Goal: Book appointment/travel/reservation

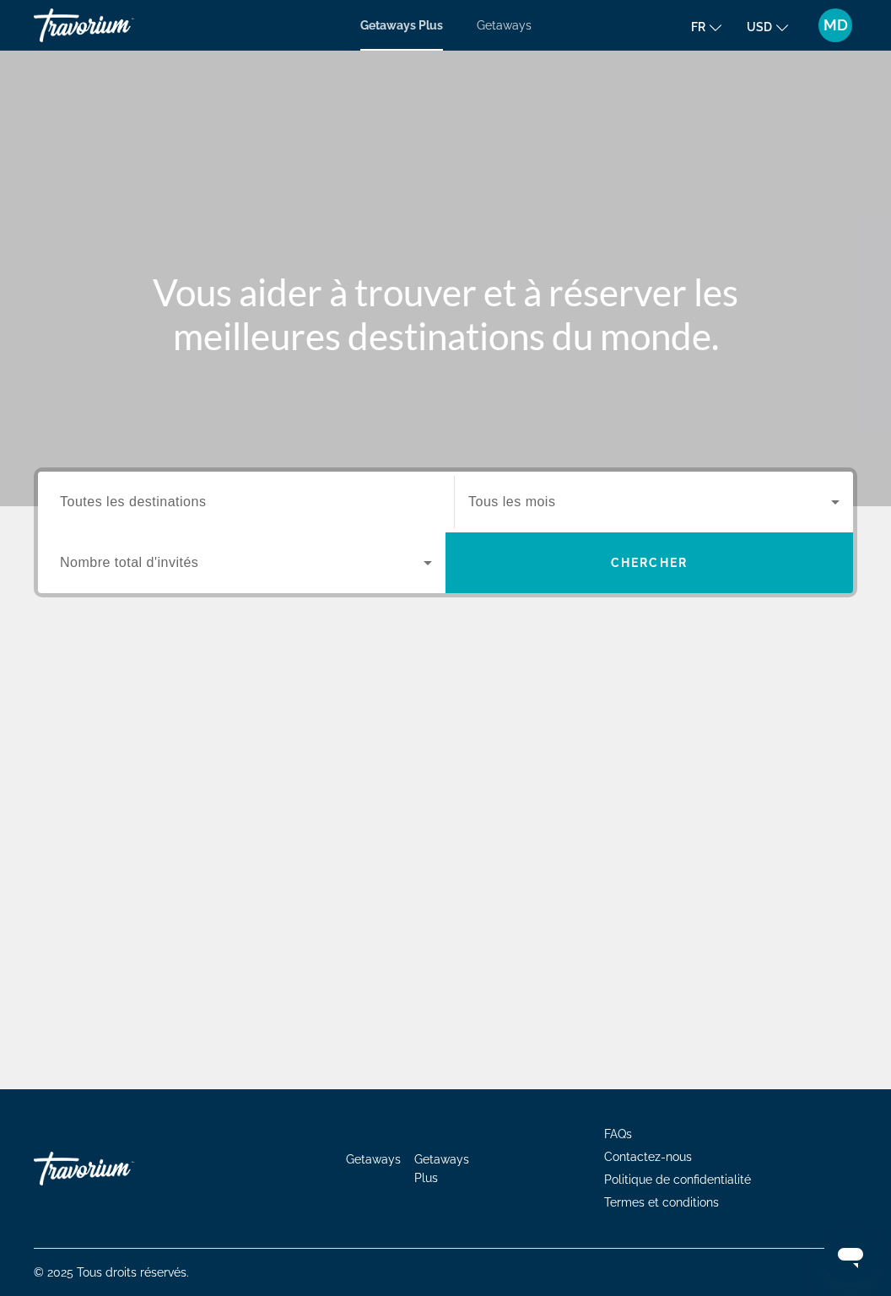
click at [510, 28] on span "Getaways" at bounding box center [504, 26] width 55 height 14
click at [325, 510] on input "Destination Toutes les destinations" at bounding box center [246, 503] width 372 height 20
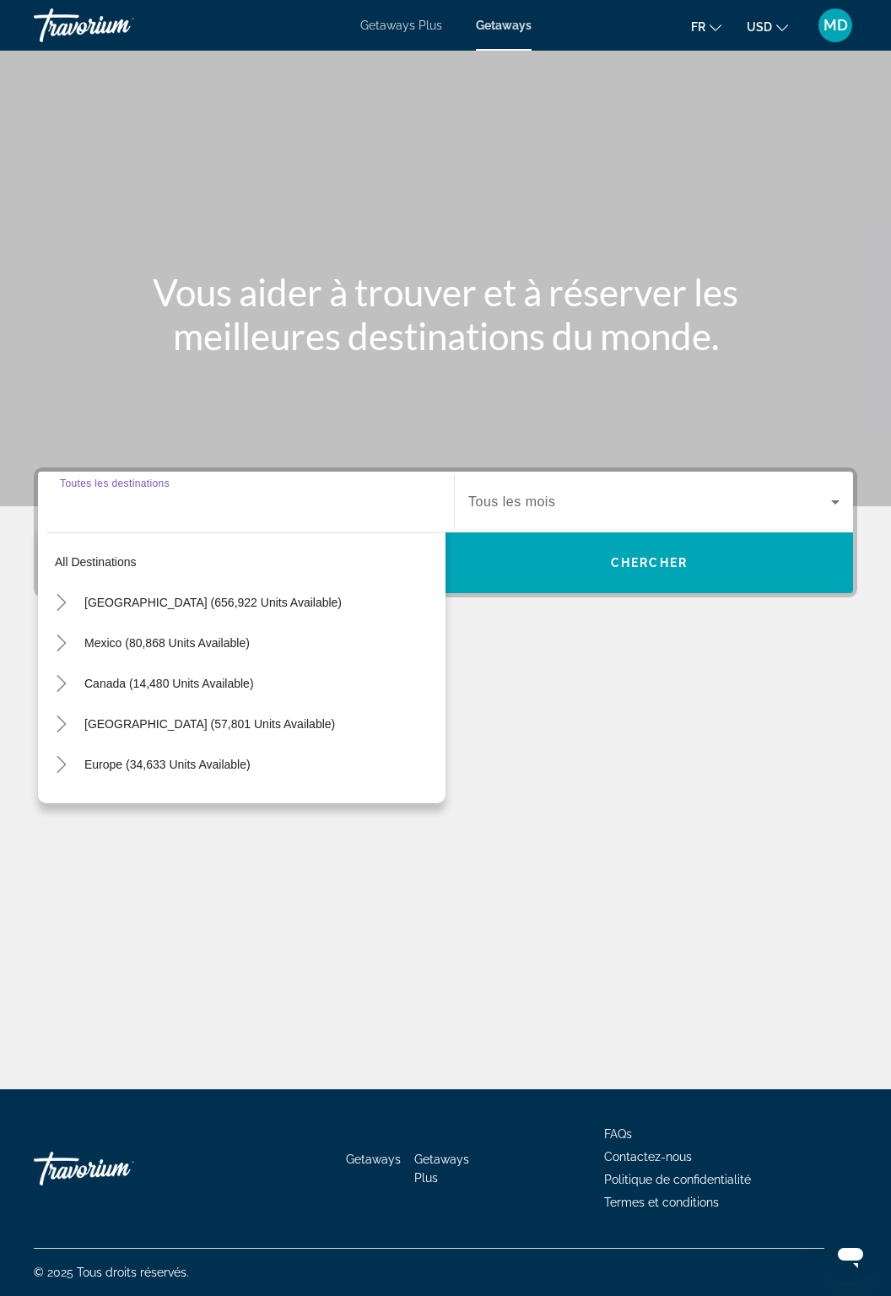
scroll to position [71, 0]
click at [62, 635] on icon "Toggle Mexico (80,868 units available)" at bounding box center [61, 643] width 17 height 17
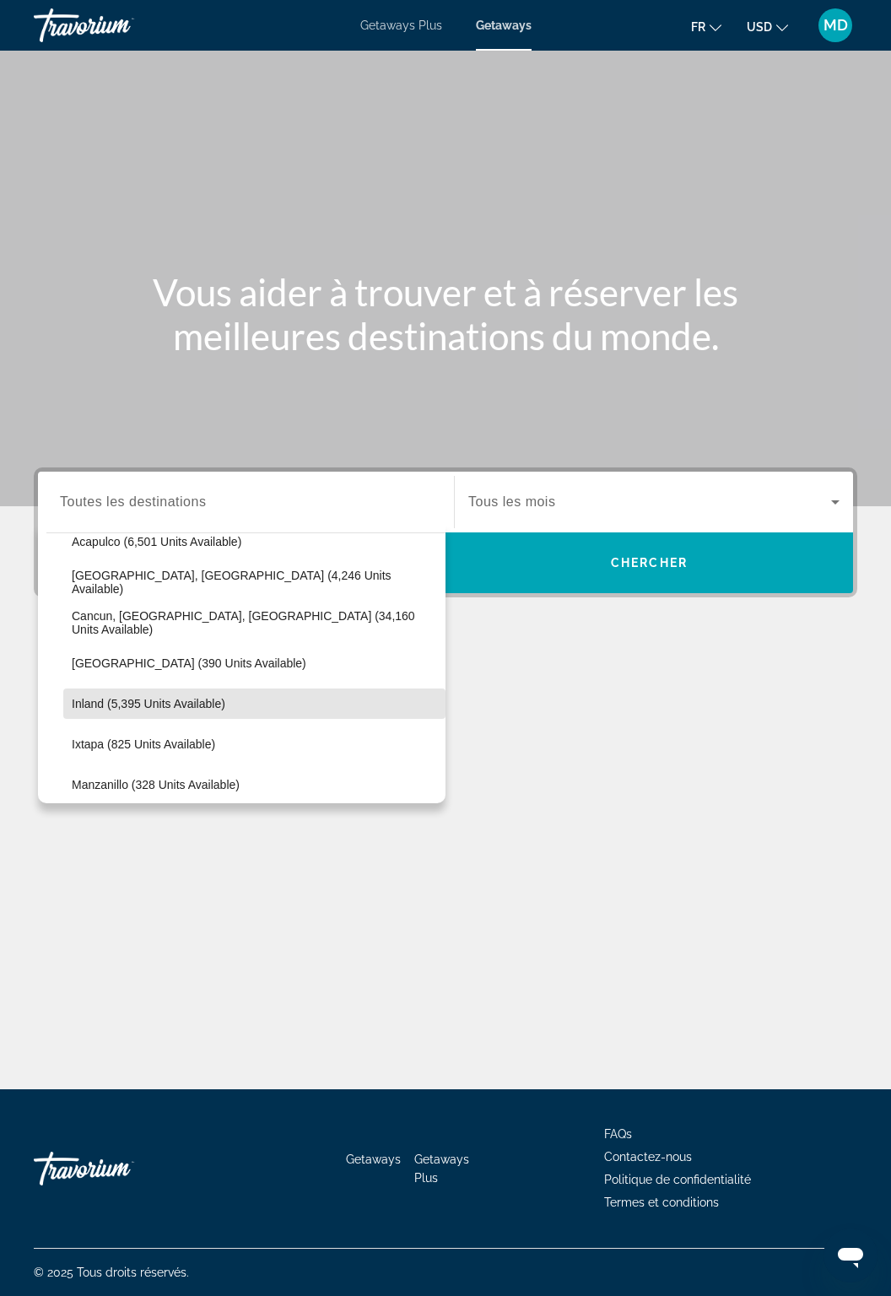
scroll to position [142, 0]
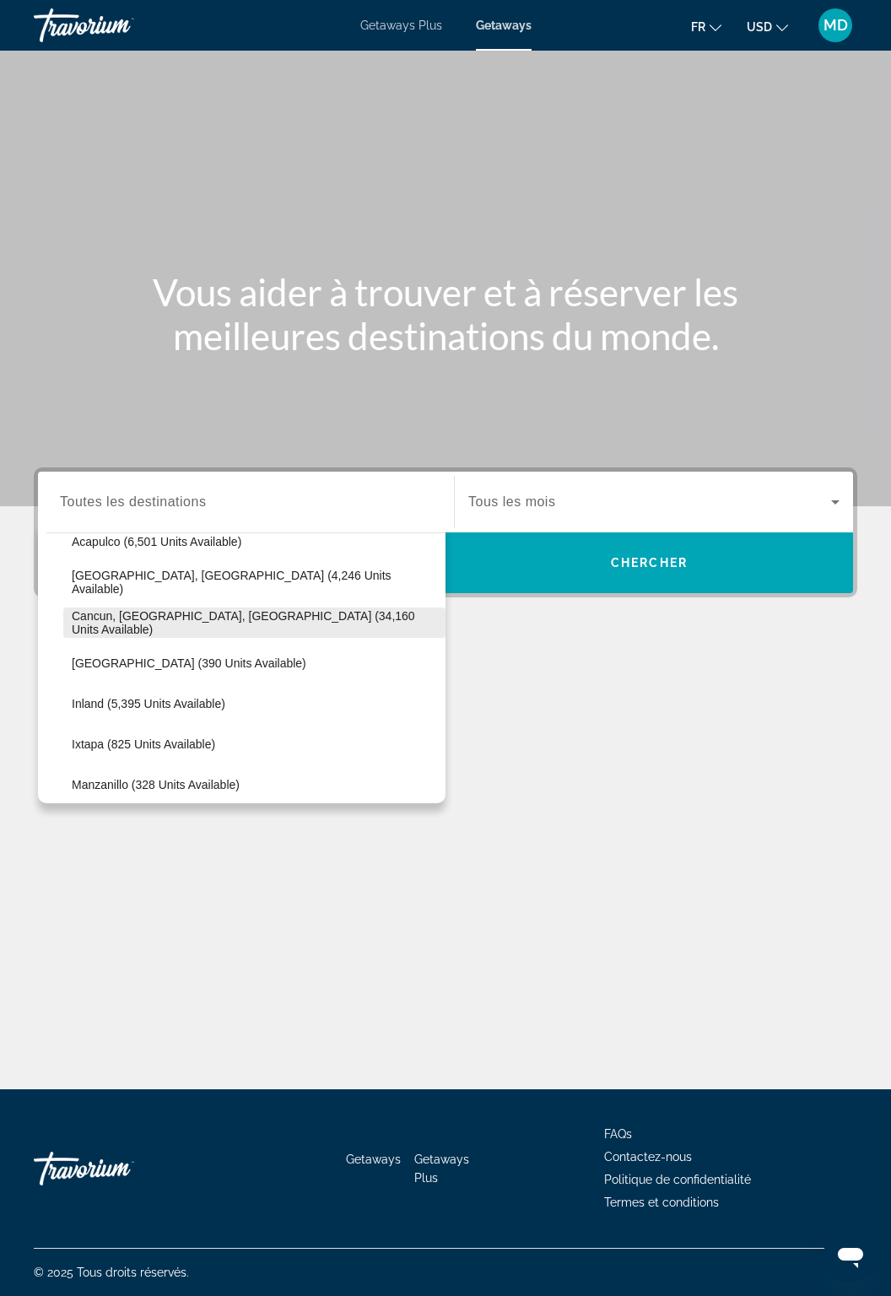
click at [326, 609] on span "Cancun, Cozumel, Riviera Maya (34,160 units available)" at bounding box center [254, 622] width 365 height 27
type input "**********"
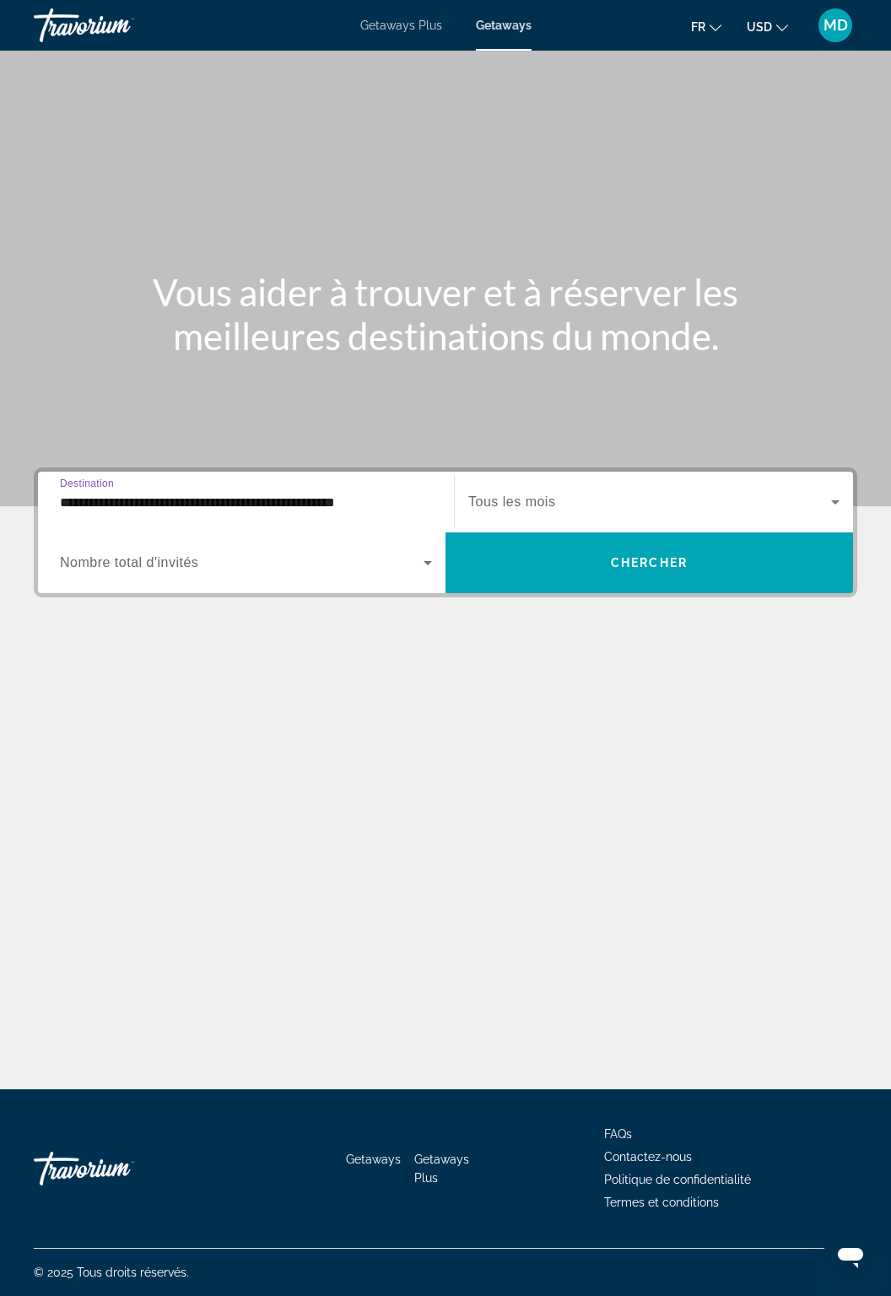
click at [645, 492] on span "Search widget" at bounding box center [649, 502] width 363 height 20
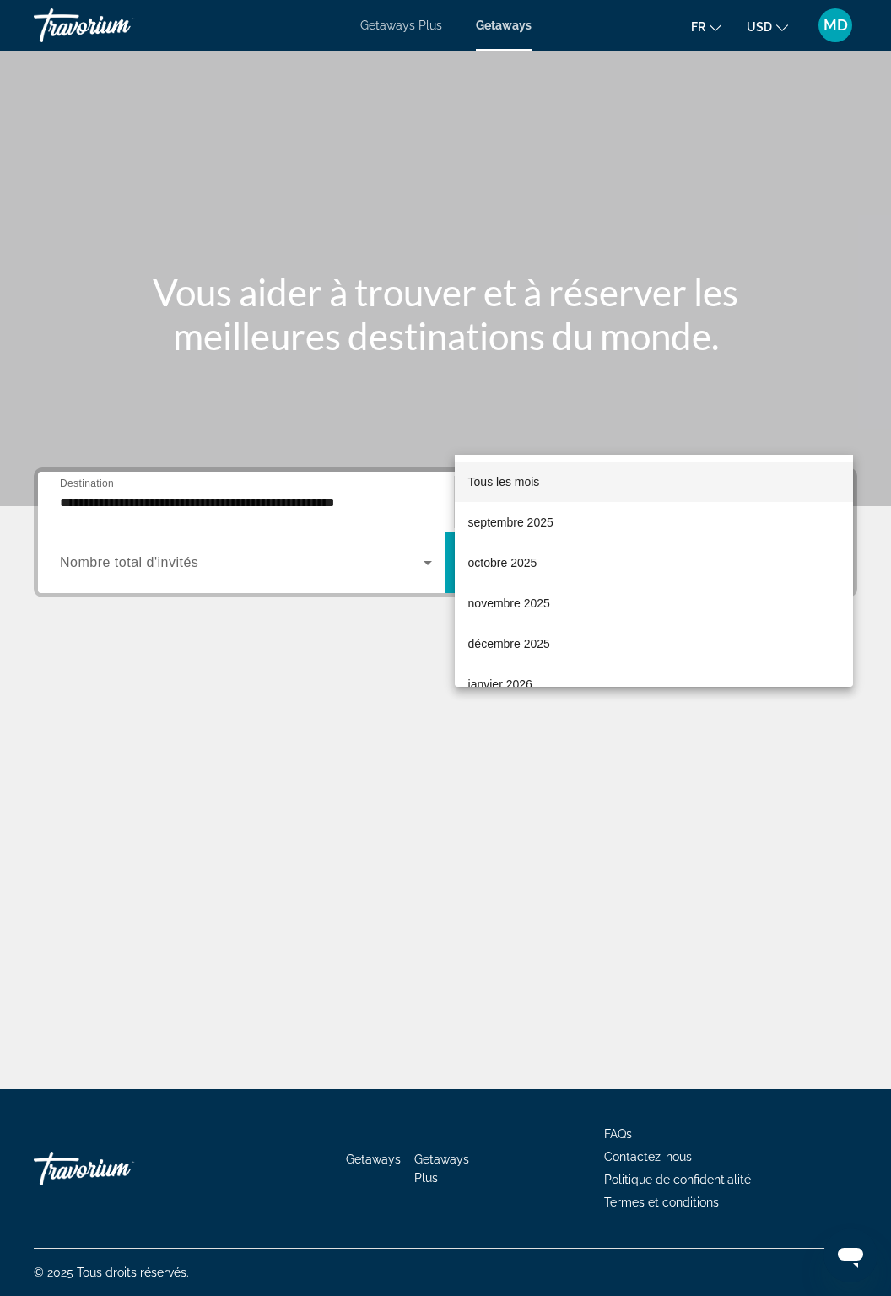
click at [532, 482] on span "Tous les mois" at bounding box center [504, 482] width 72 height 14
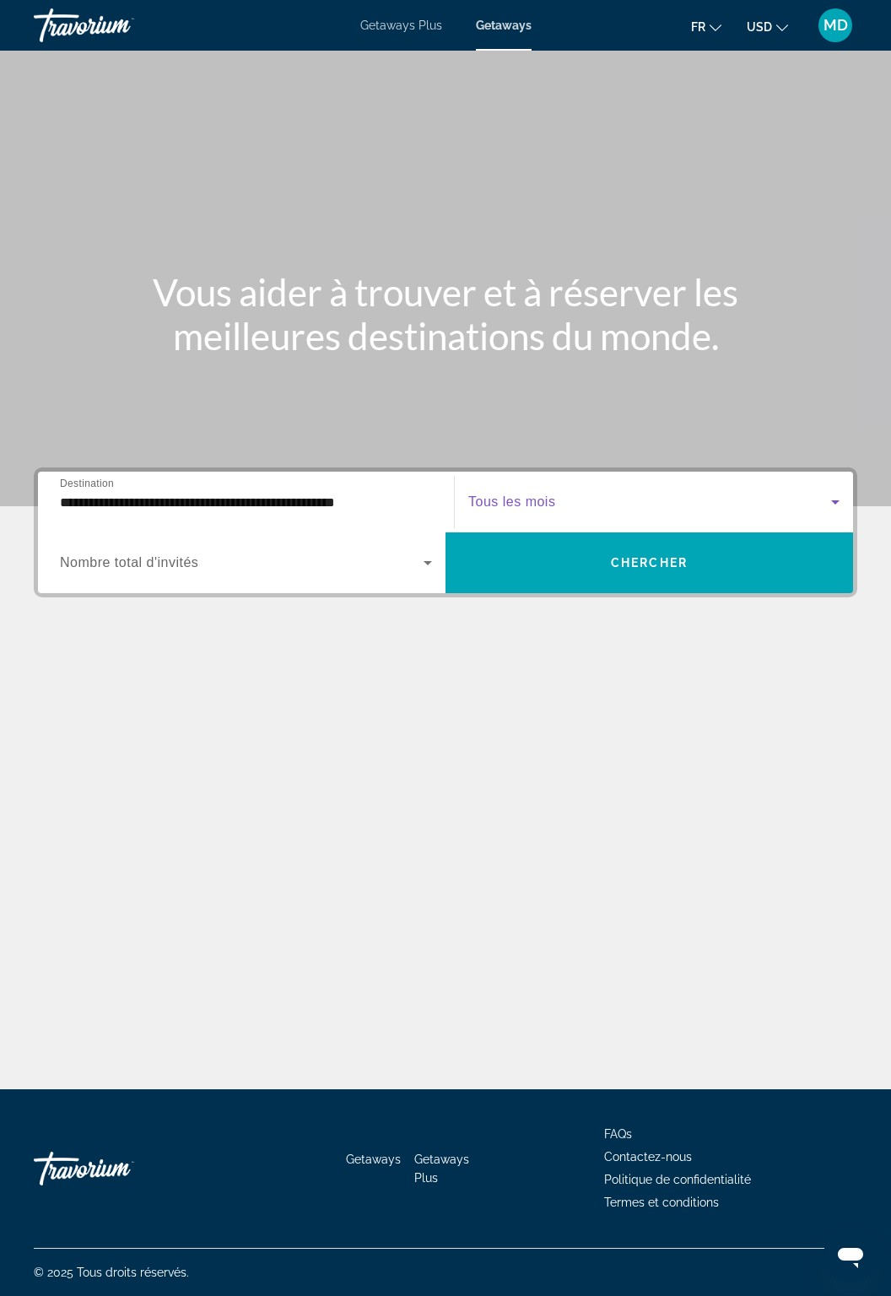
click at [403, 553] on span "Search widget" at bounding box center [242, 563] width 364 height 20
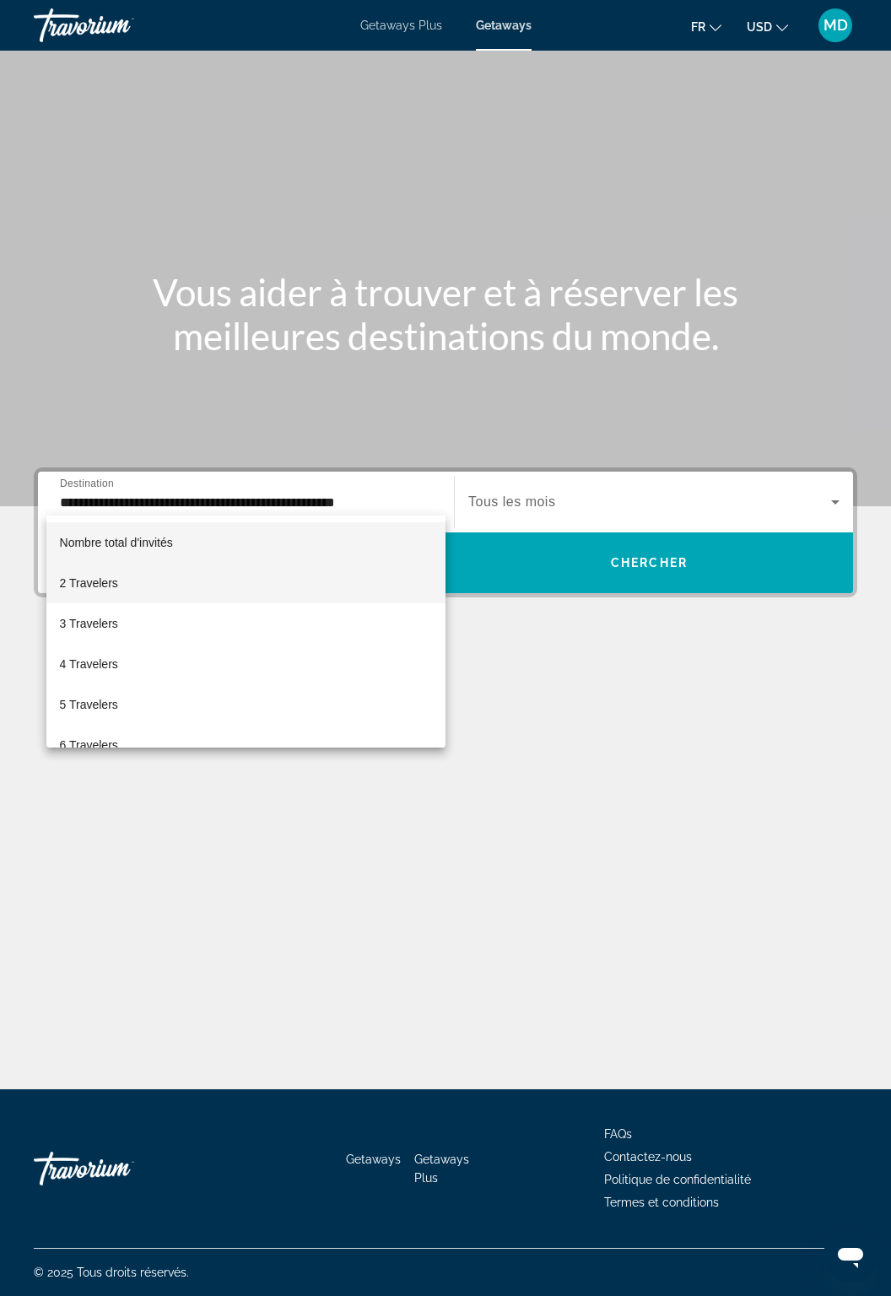
click at [344, 578] on mat-option "2 Travelers" at bounding box center [245, 583] width 399 height 41
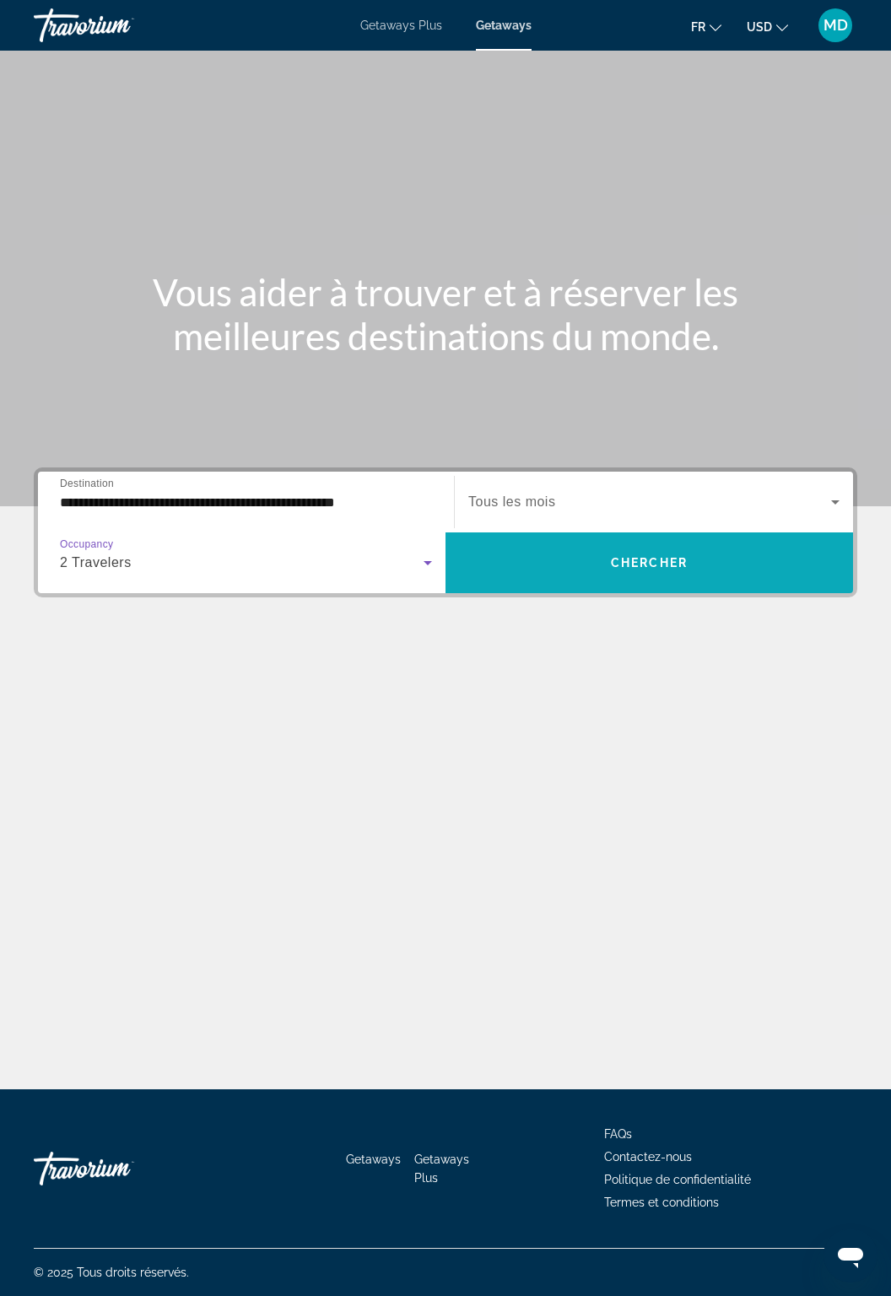
click at [676, 543] on span "Search widget" at bounding box center [650, 563] width 408 height 41
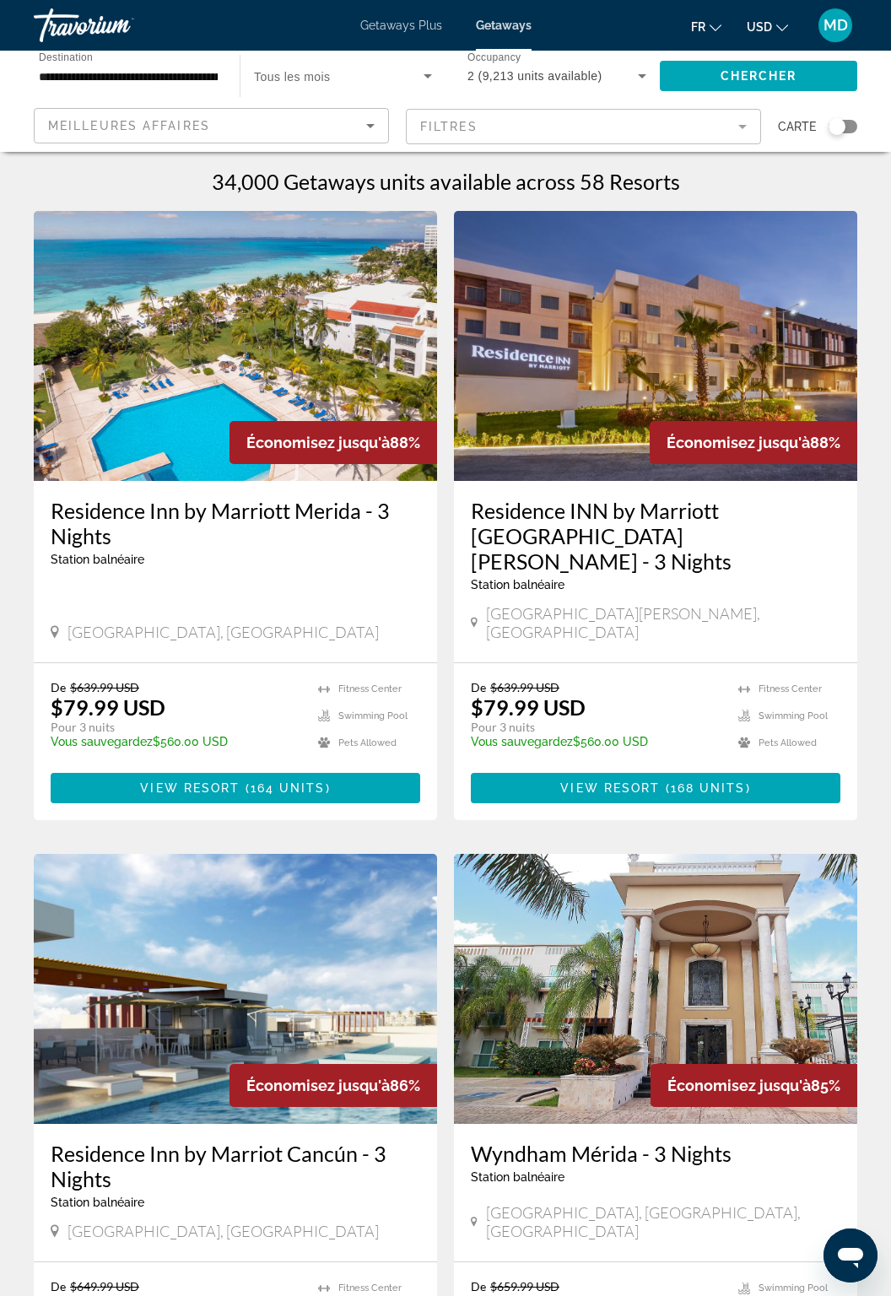
click at [780, 25] on icon "Change currency" at bounding box center [782, 28] width 12 height 12
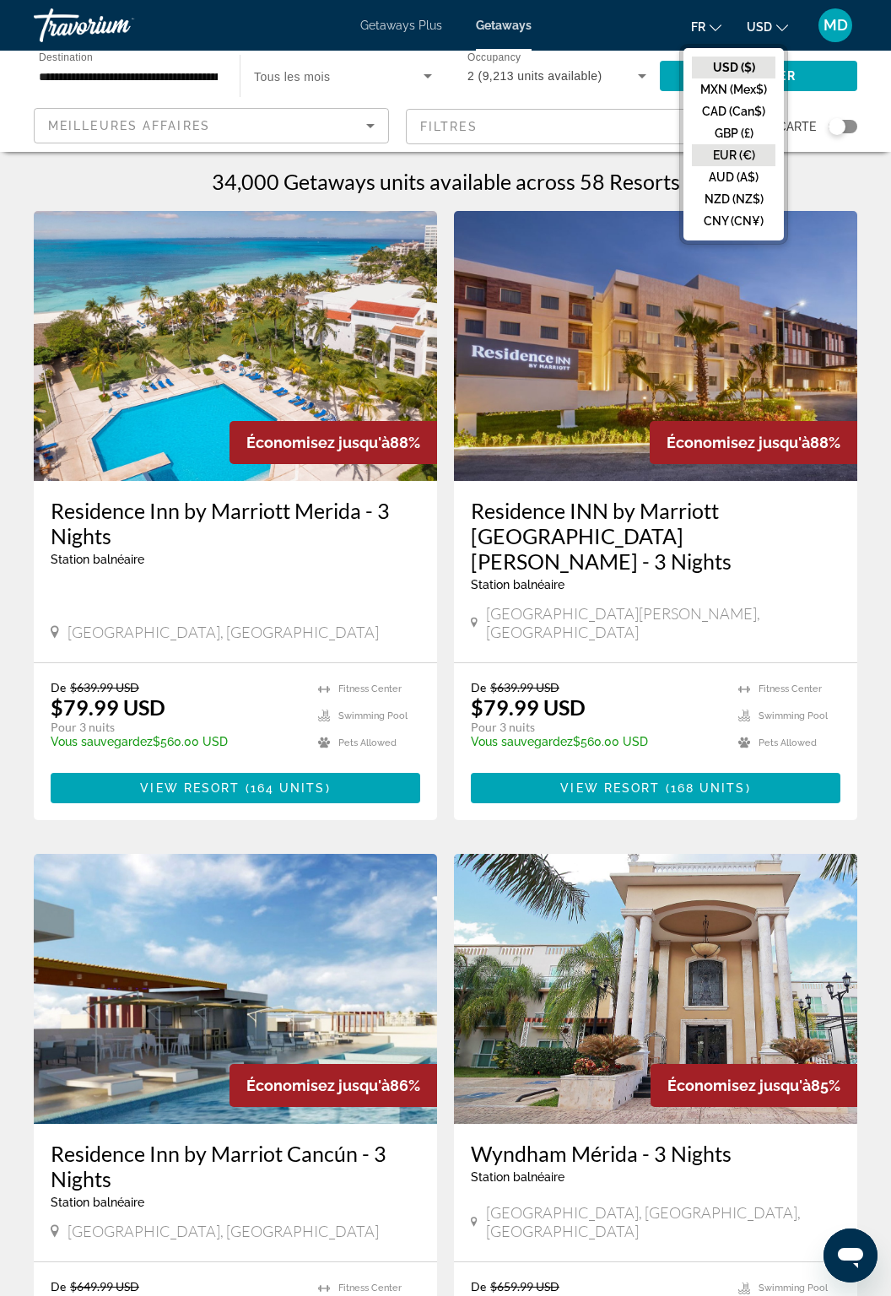
click at [753, 147] on button "EUR (€)" at bounding box center [734, 155] width 84 height 22
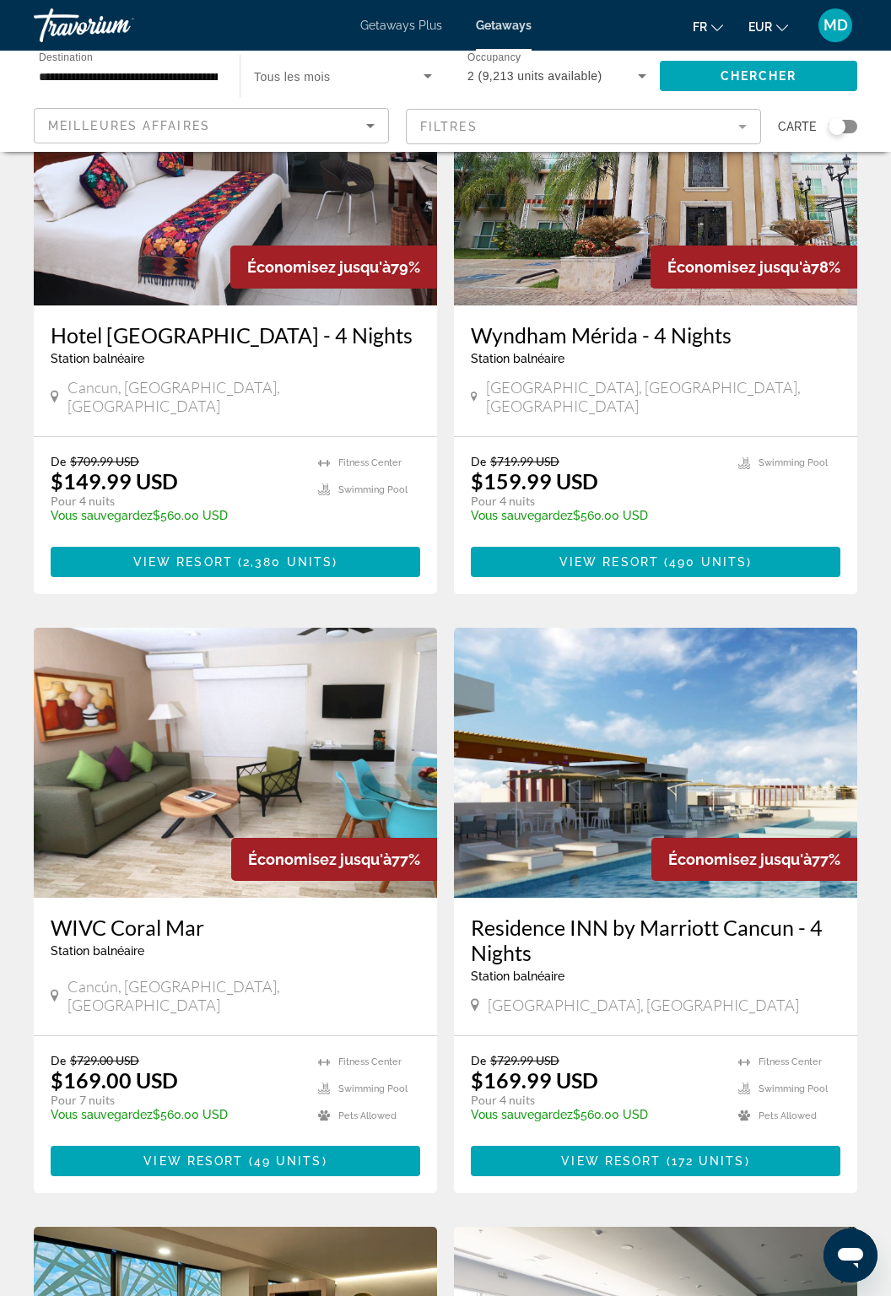
click at [704, 684] on img "Main content" at bounding box center [655, 763] width 403 height 270
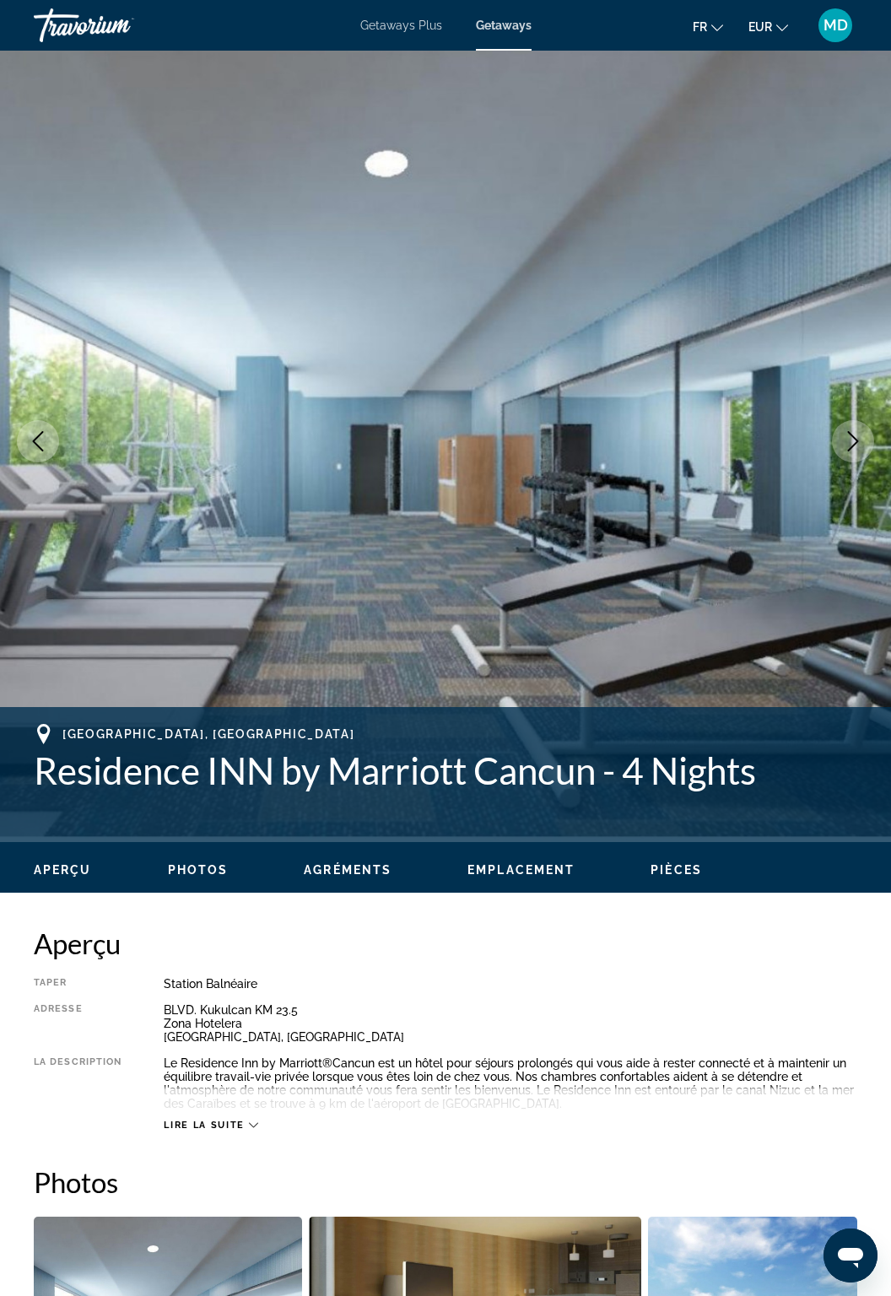
scroll to position [12, 0]
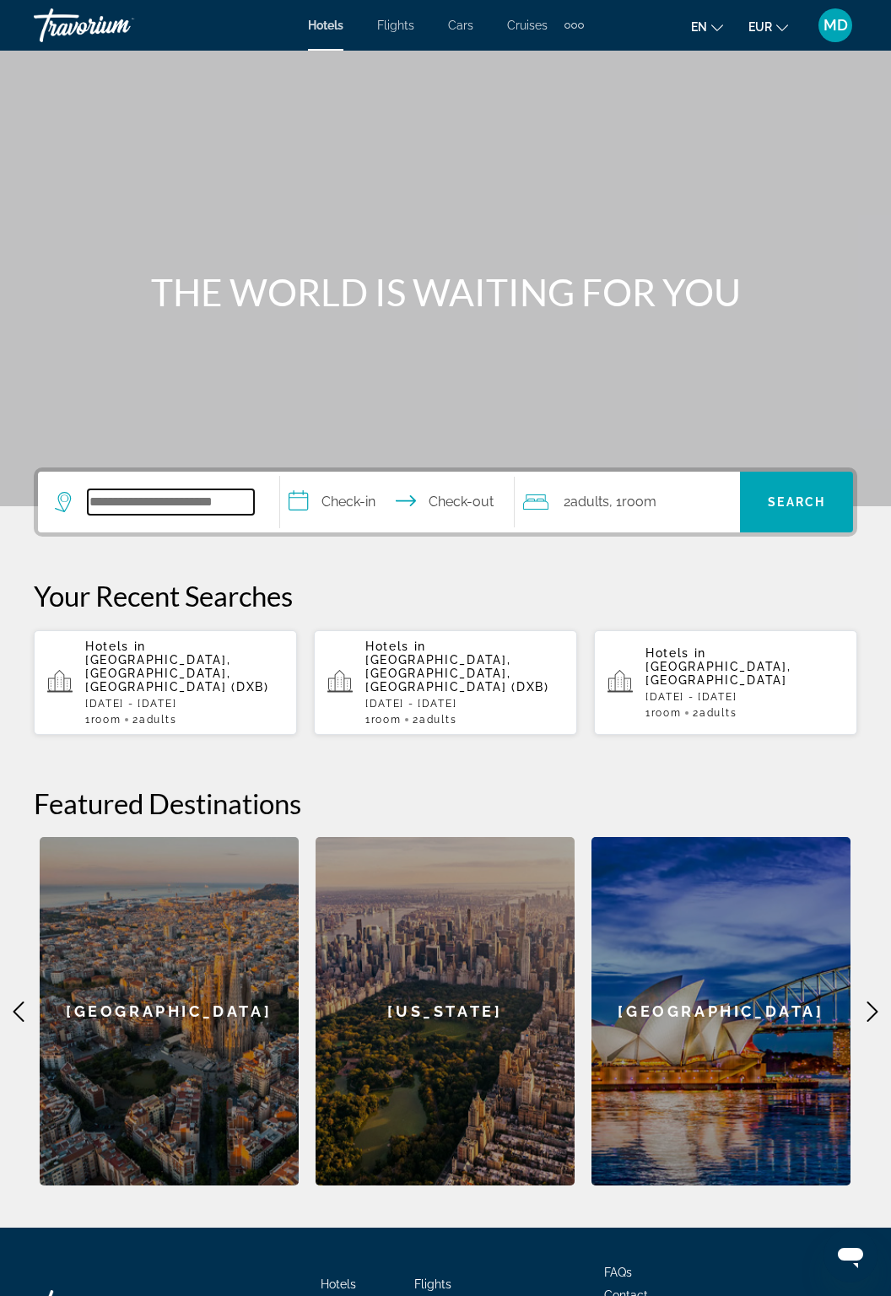
click at [225, 509] on input "Search widget" at bounding box center [171, 502] width 166 height 25
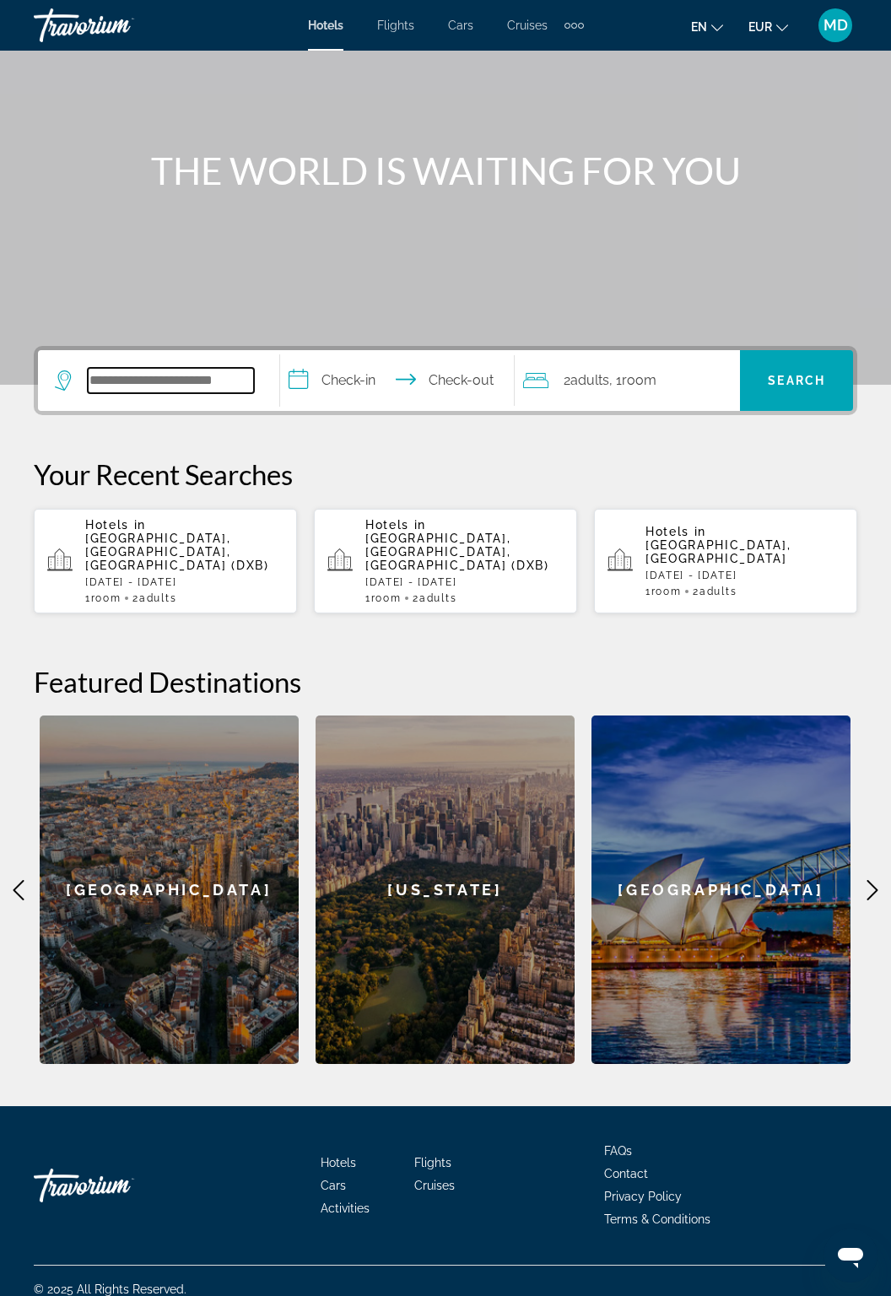
scroll to position [122, 0]
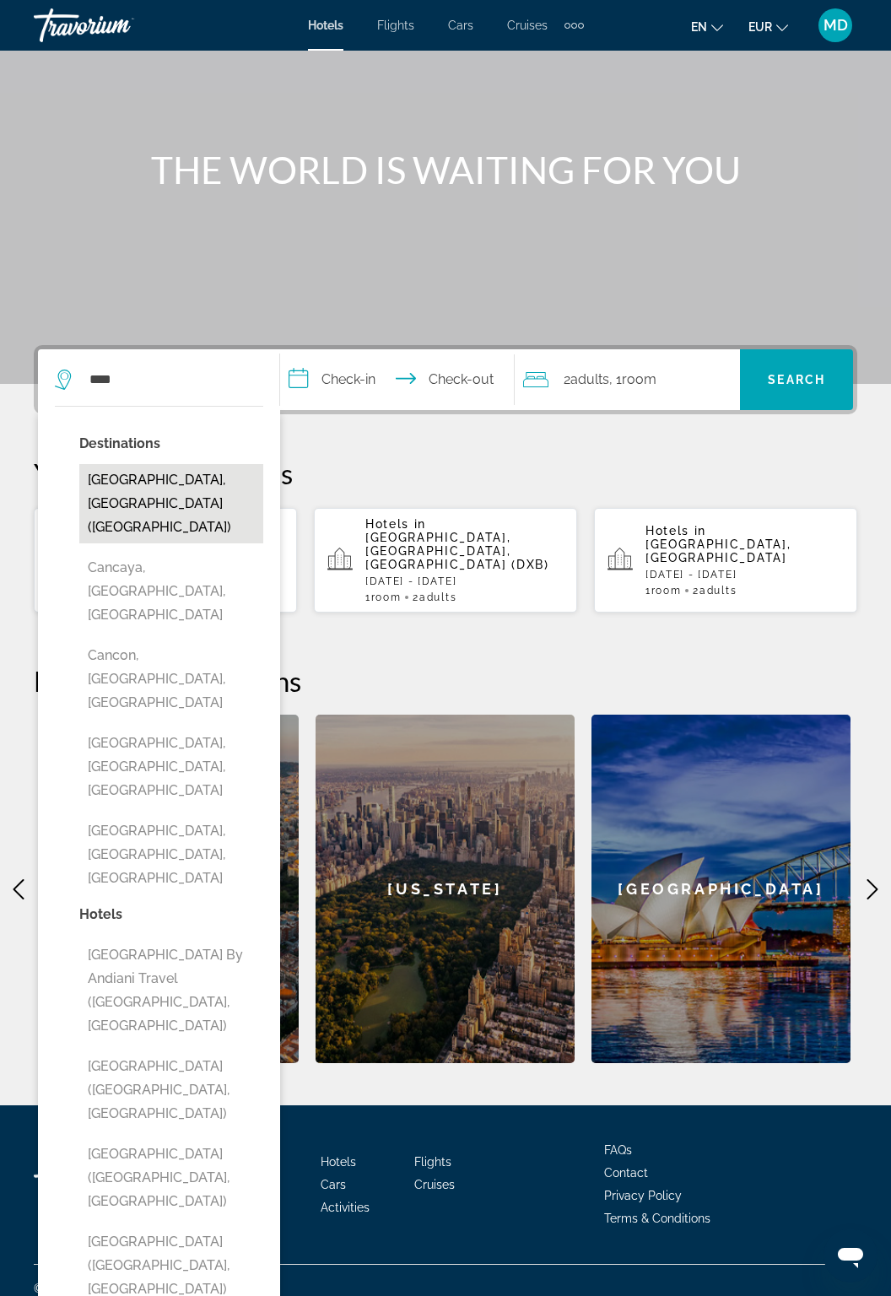
click at [210, 473] on button "[GEOGRAPHIC_DATA], [GEOGRAPHIC_DATA] ([GEOGRAPHIC_DATA])" at bounding box center [171, 503] width 184 height 79
type input "**********"
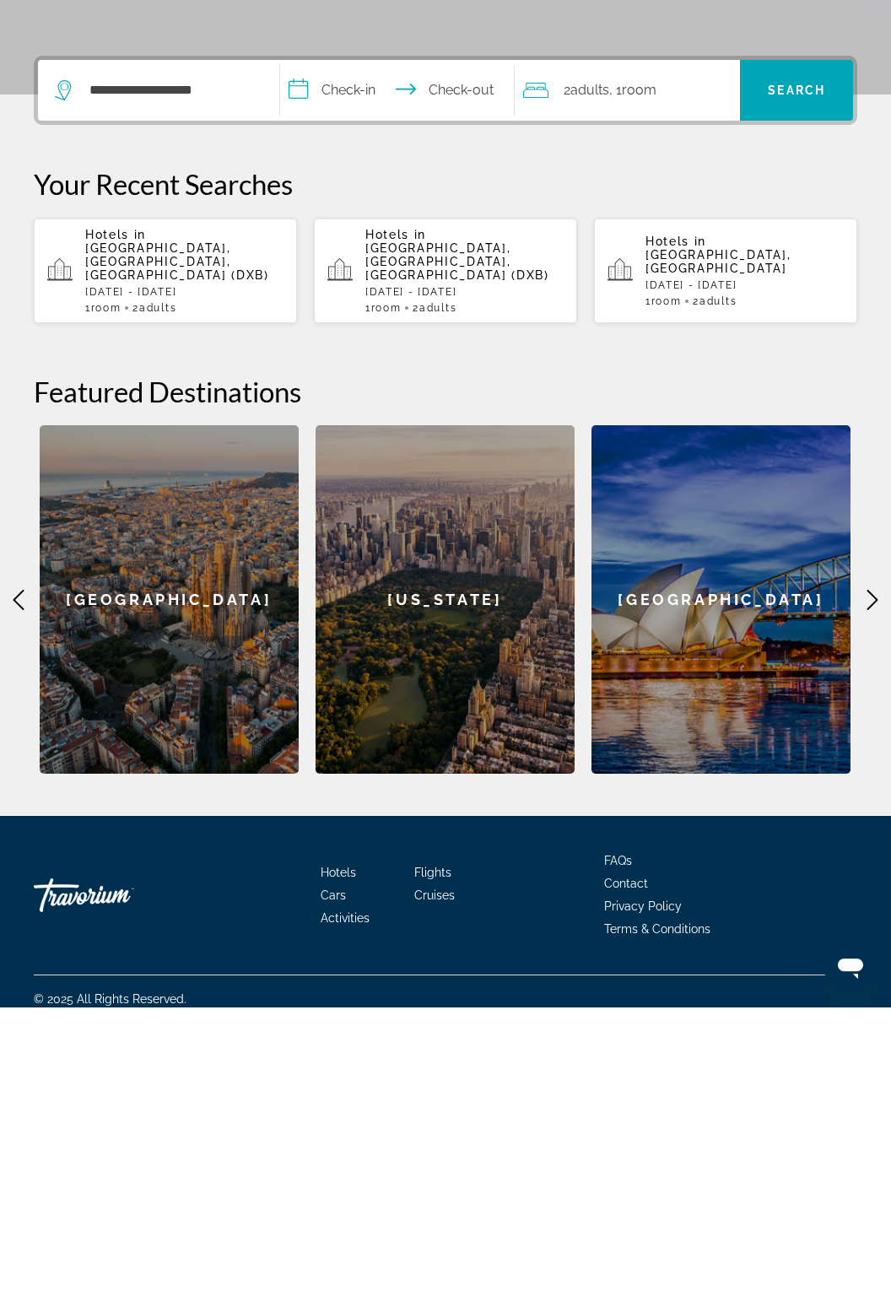
click at [360, 385] on input "**********" at bounding box center [400, 382] width 241 height 66
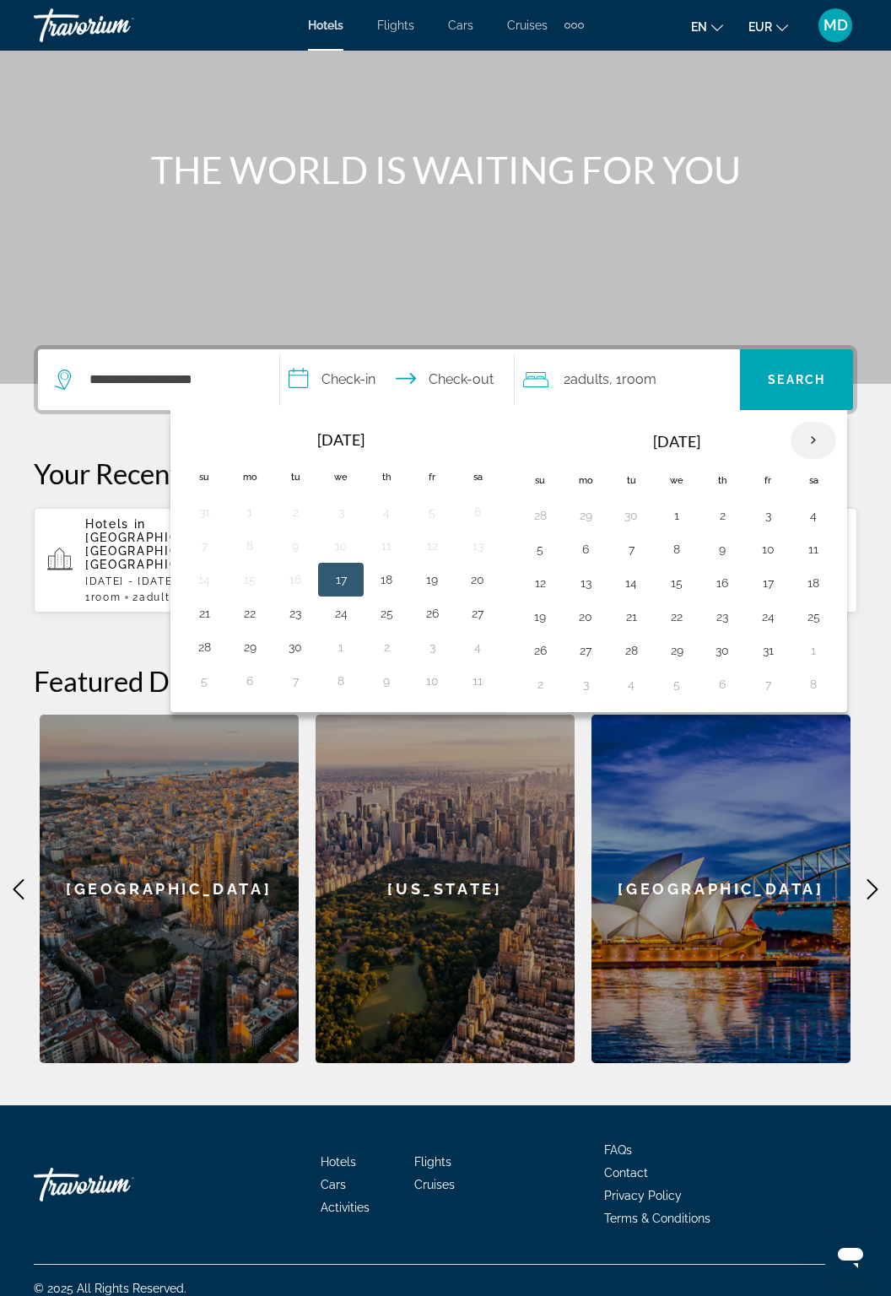
click at [793, 451] on th "Next month" at bounding box center [814, 440] width 46 height 37
click at [536, 548] on button "2" at bounding box center [540, 550] width 27 height 24
click at [542, 586] on button "9" at bounding box center [540, 583] width 27 height 24
type input "**********"
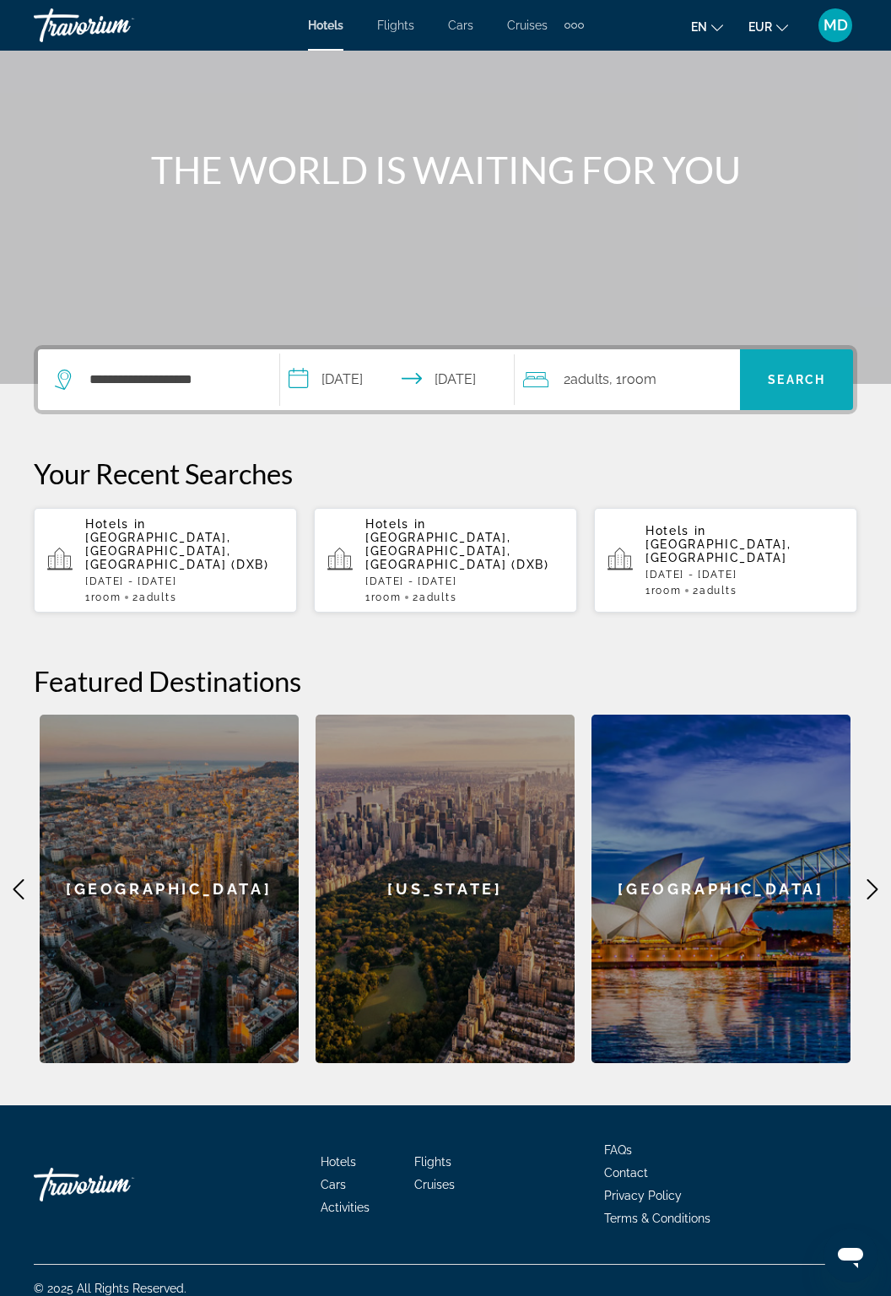
click at [814, 375] on span "Search" at bounding box center [796, 380] width 57 height 14
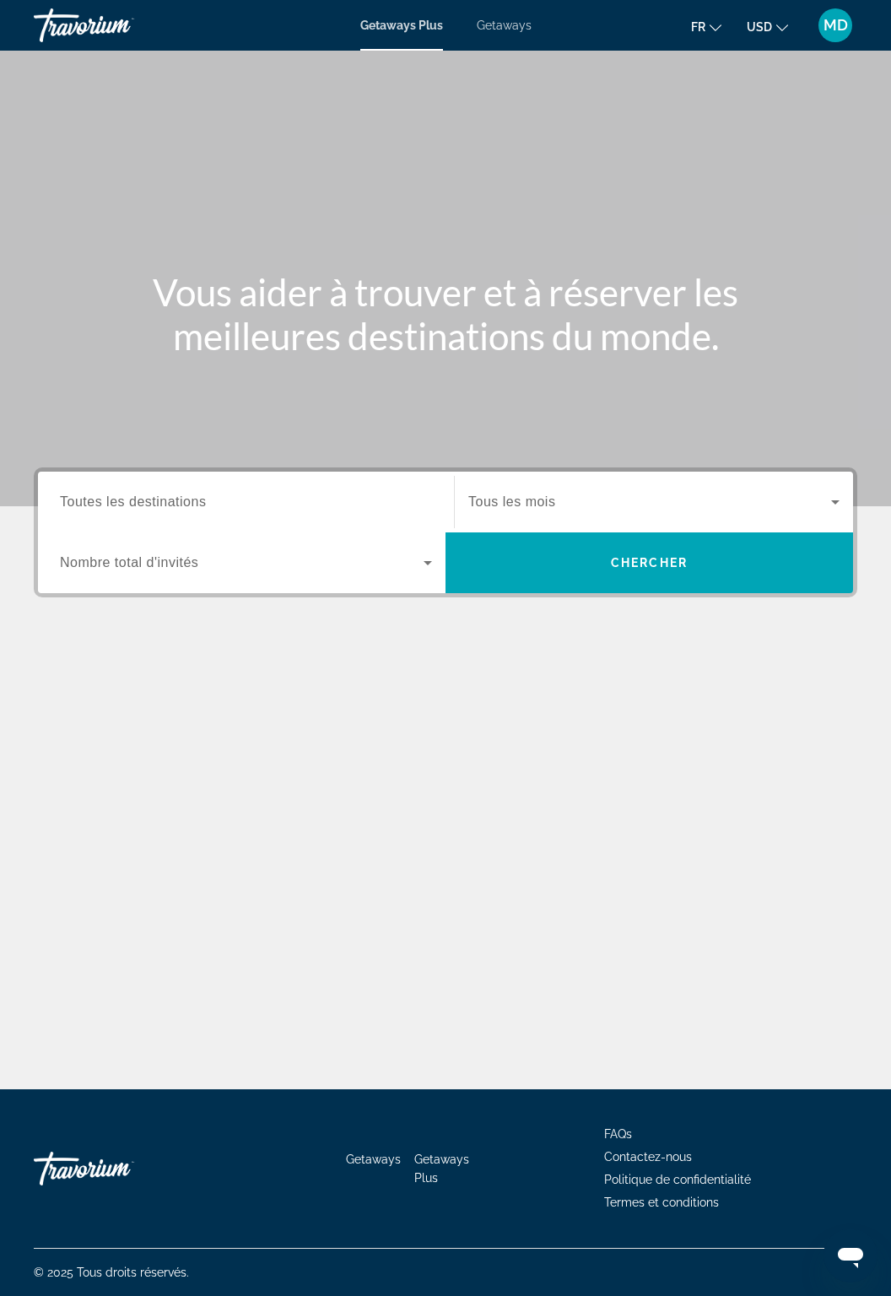
click at [511, 30] on span "Getaways" at bounding box center [504, 26] width 55 height 14
click at [379, 511] on input "Destination Toutes les destinations" at bounding box center [246, 503] width 372 height 20
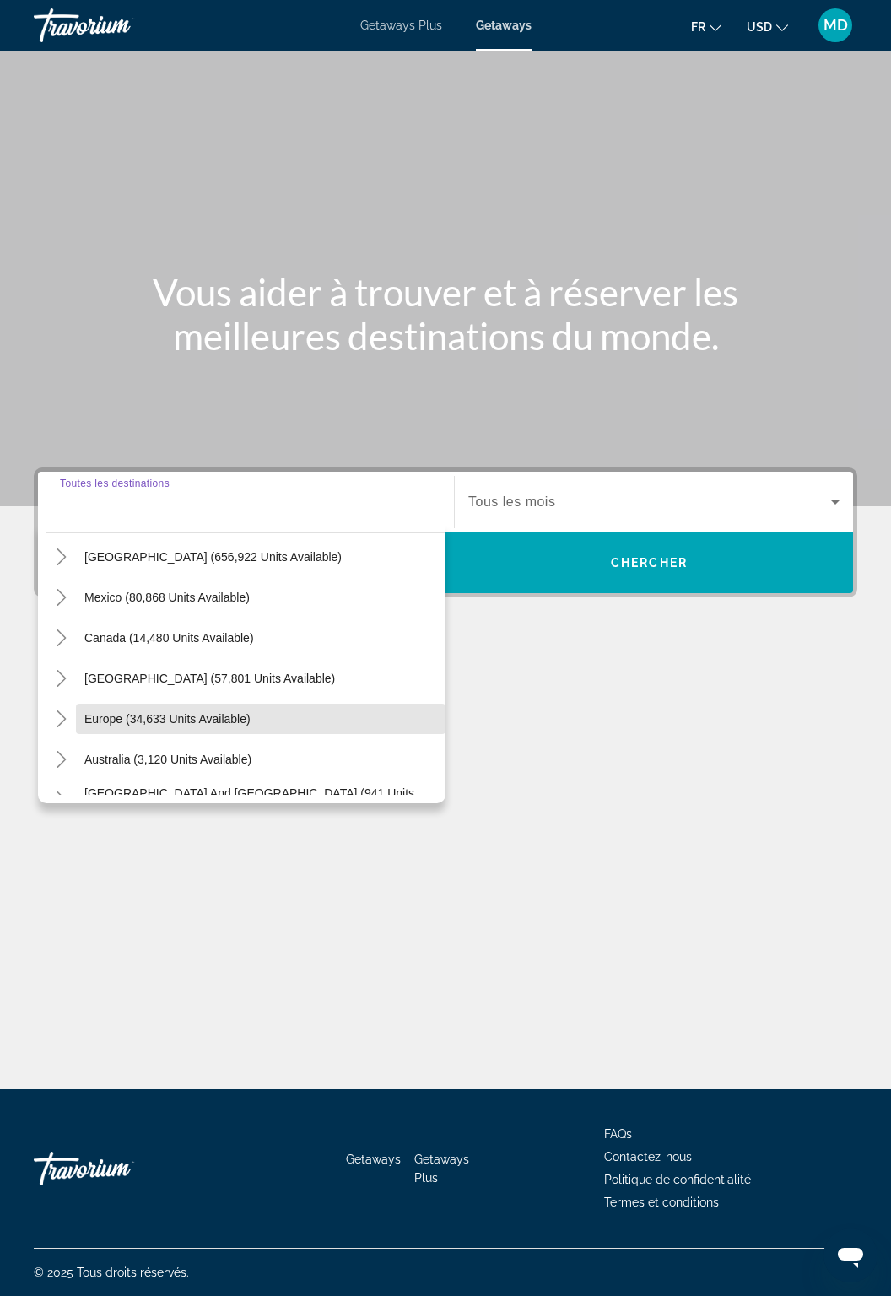
scroll to position [46, 0]
click at [64, 710] on icon "Toggle Europe (34,633 units available)" at bounding box center [61, 718] width 17 height 17
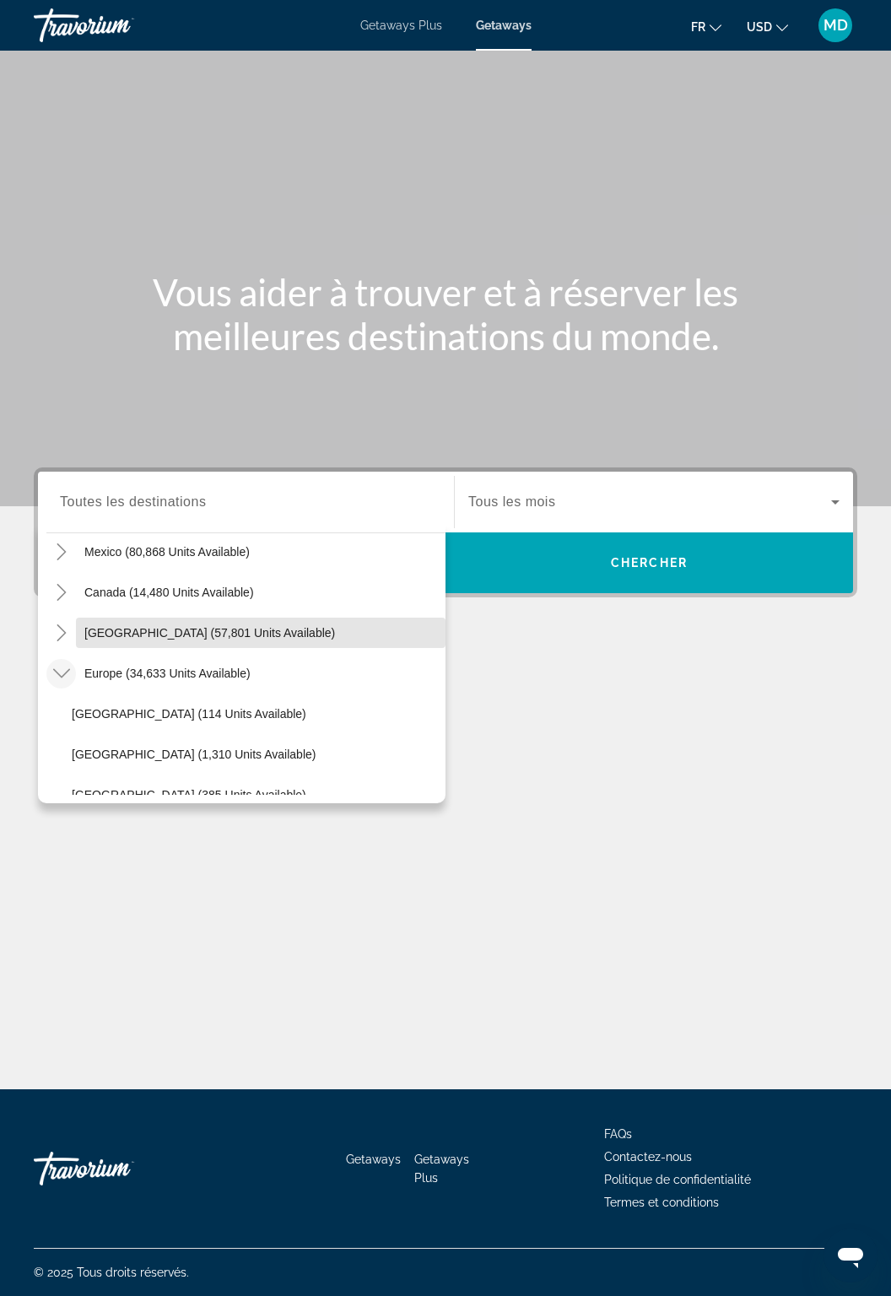
scroll to position [93, 0]
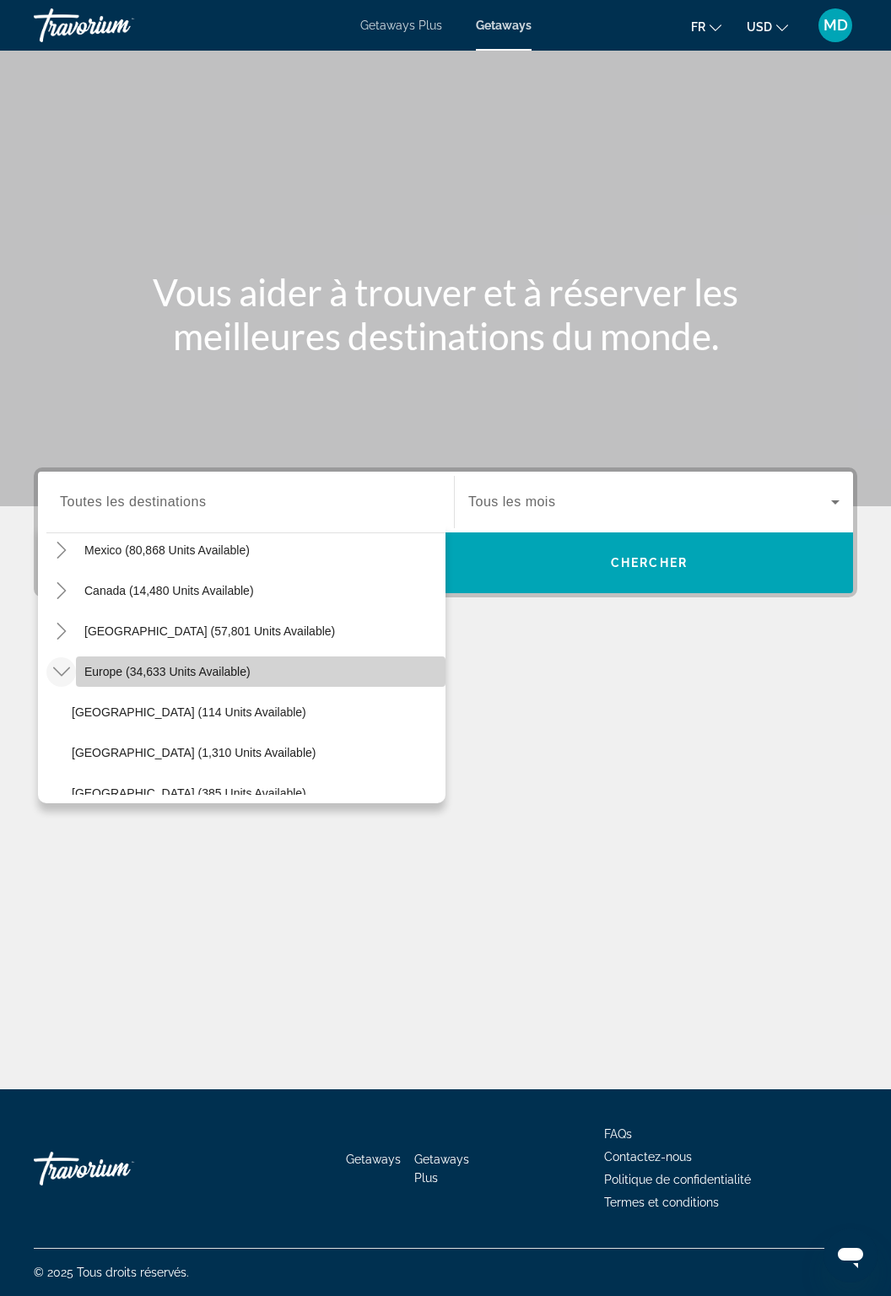
click at [111, 665] on span "Europe (34,633 units available)" at bounding box center [167, 672] width 166 height 14
type input "**********"
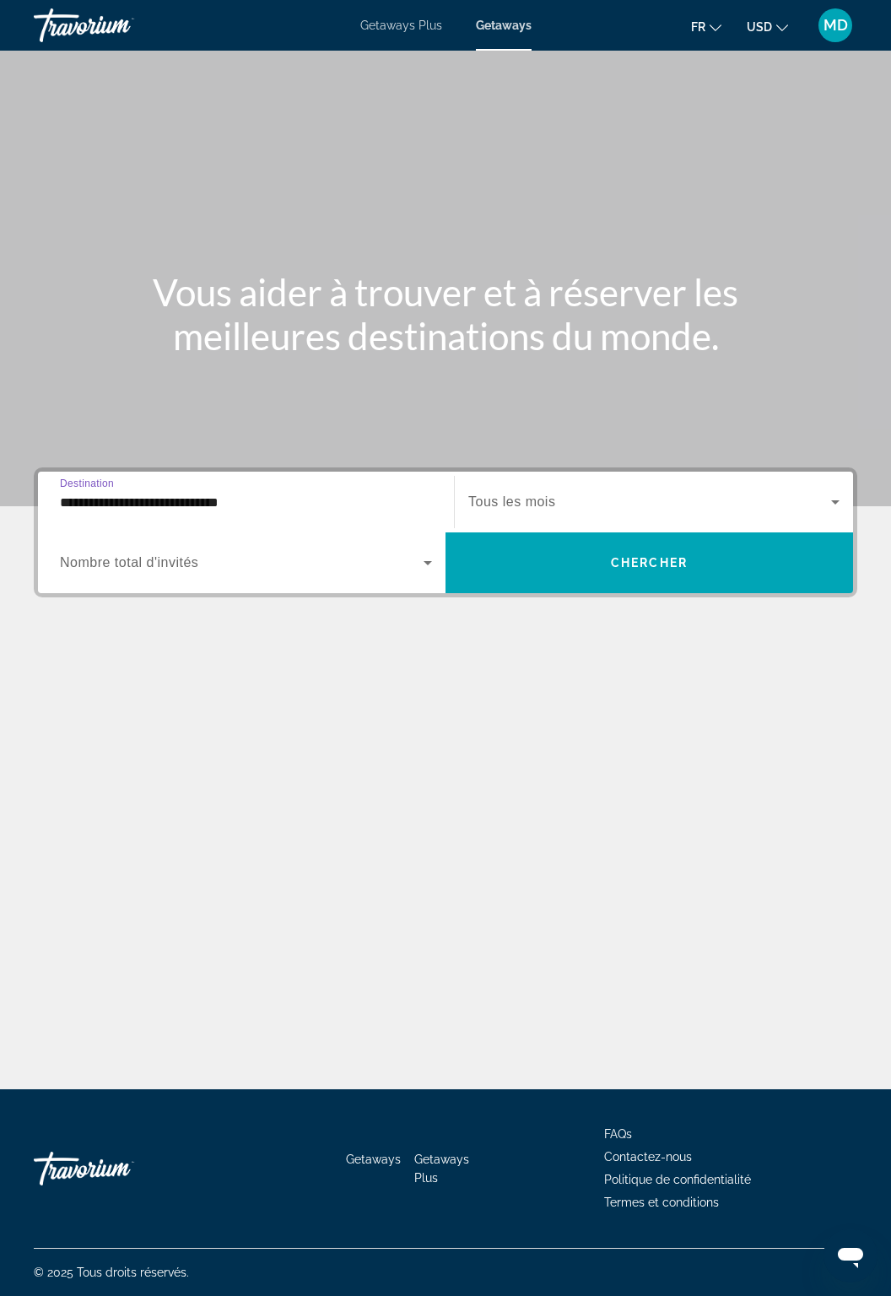
click at [634, 492] on span "Search widget" at bounding box center [649, 502] width 363 height 20
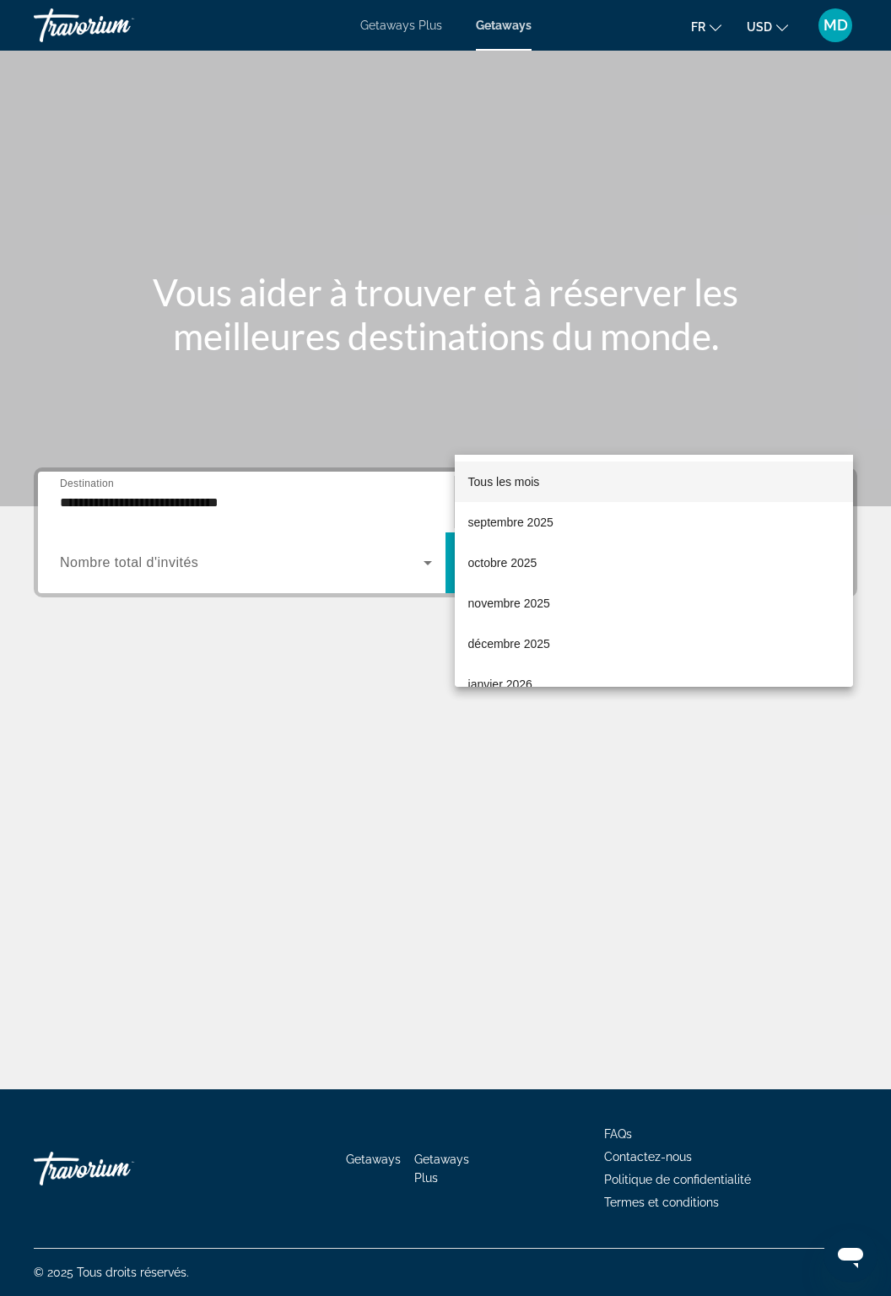
click at [648, 429] on div at bounding box center [445, 648] width 891 height 1296
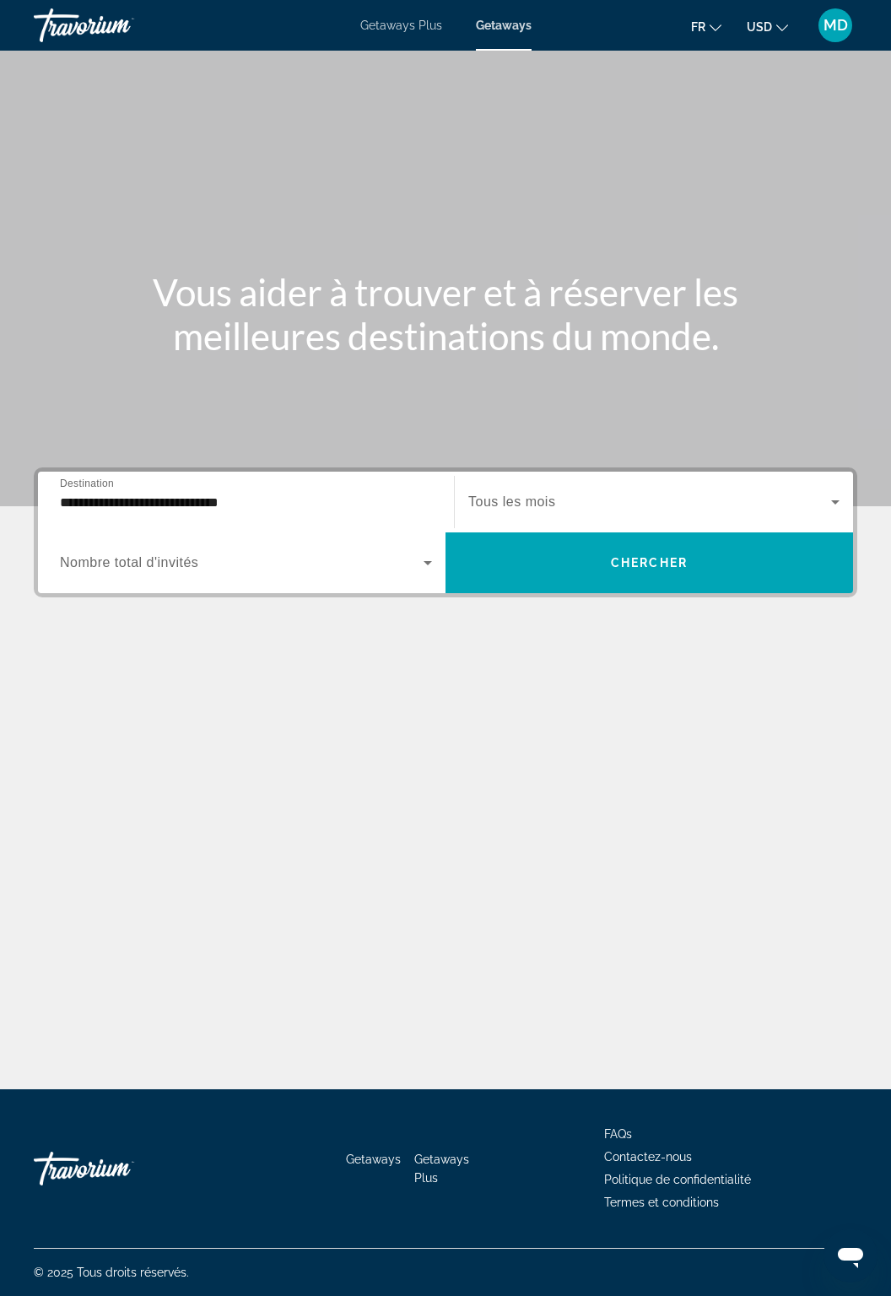
click at [371, 553] on span "Search widget" at bounding box center [242, 563] width 364 height 20
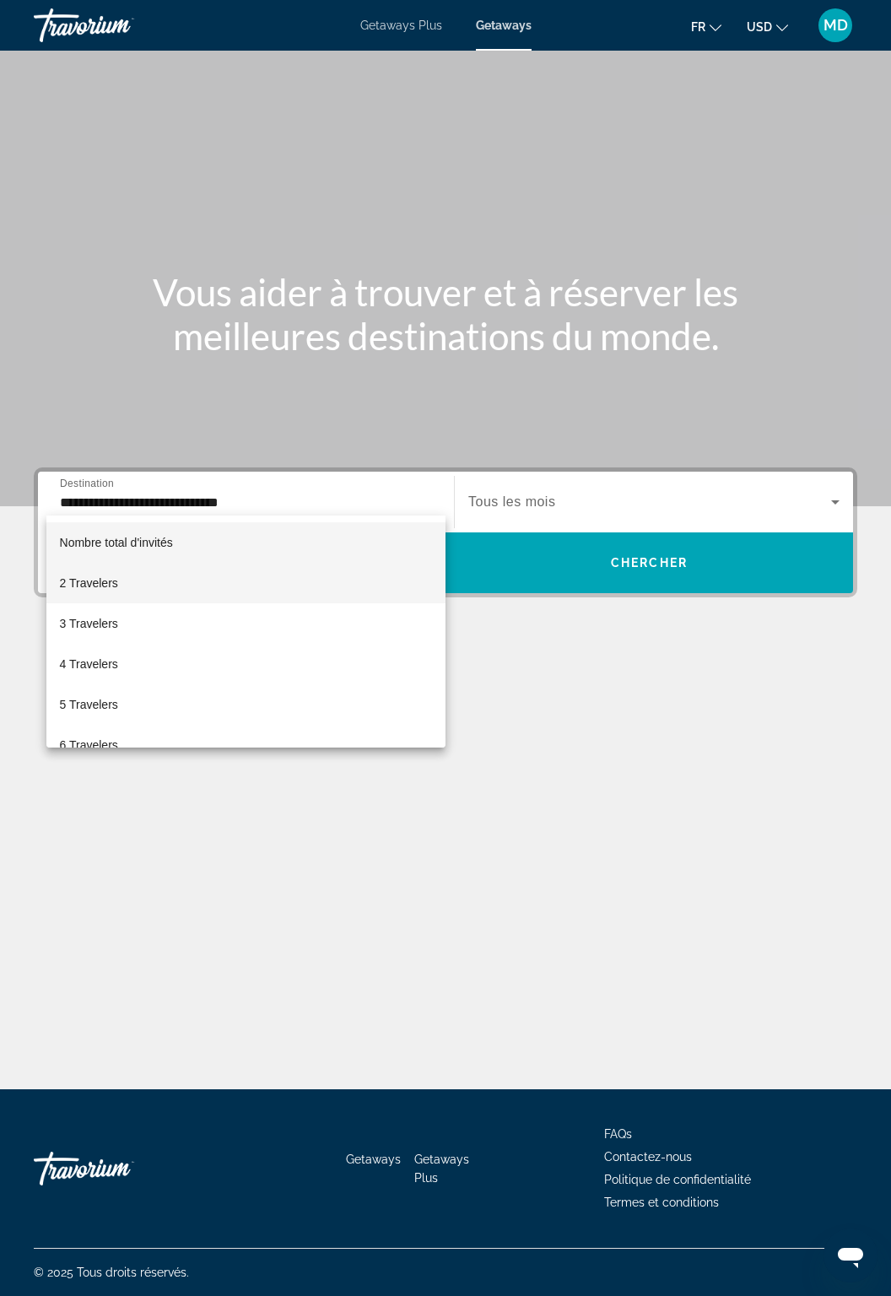
click at [317, 585] on mat-option "2 Travelers" at bounding box center [245, 583] width 399 height 41
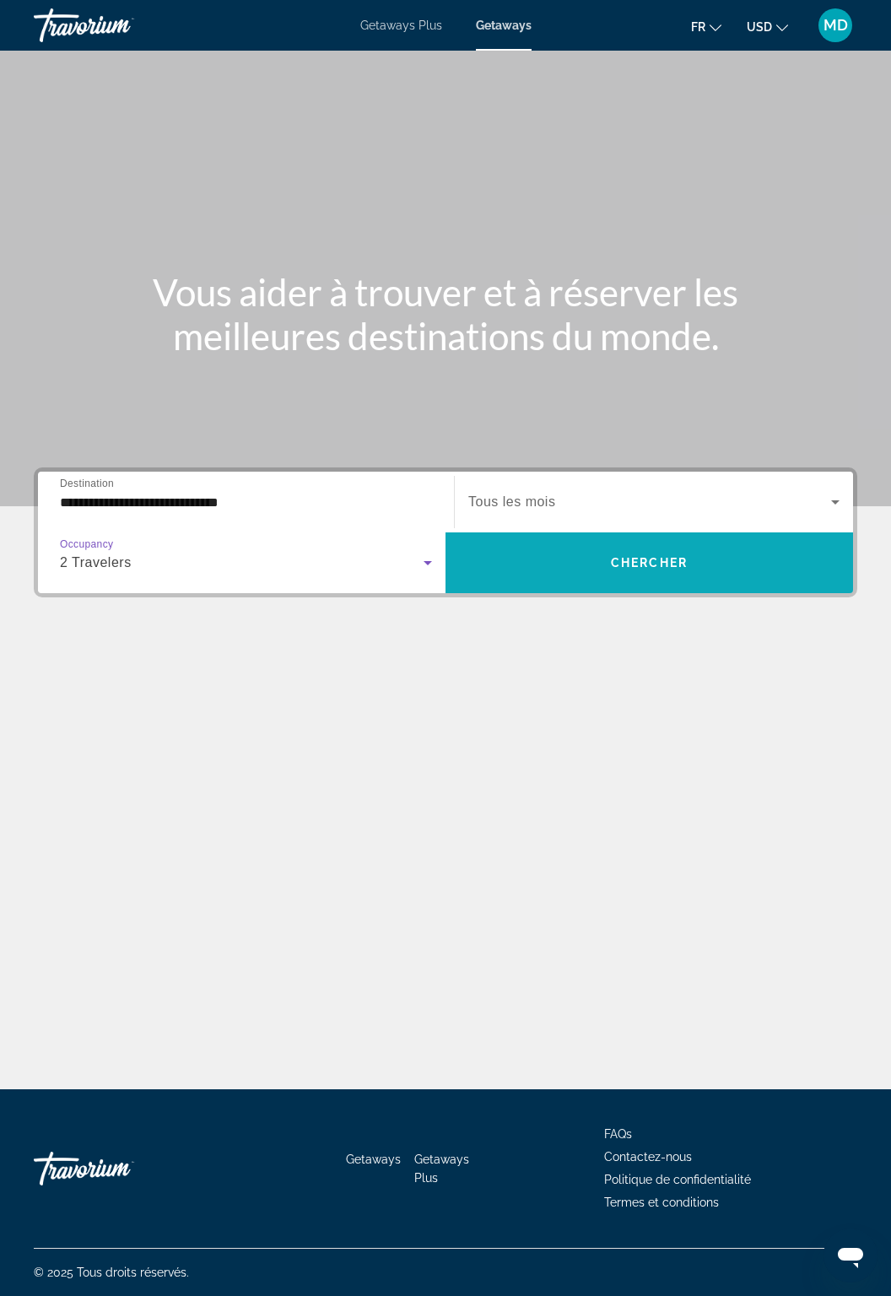
click at [640, 543] on span "Search widget" at bounding box center [650, 563] width 408 height 41
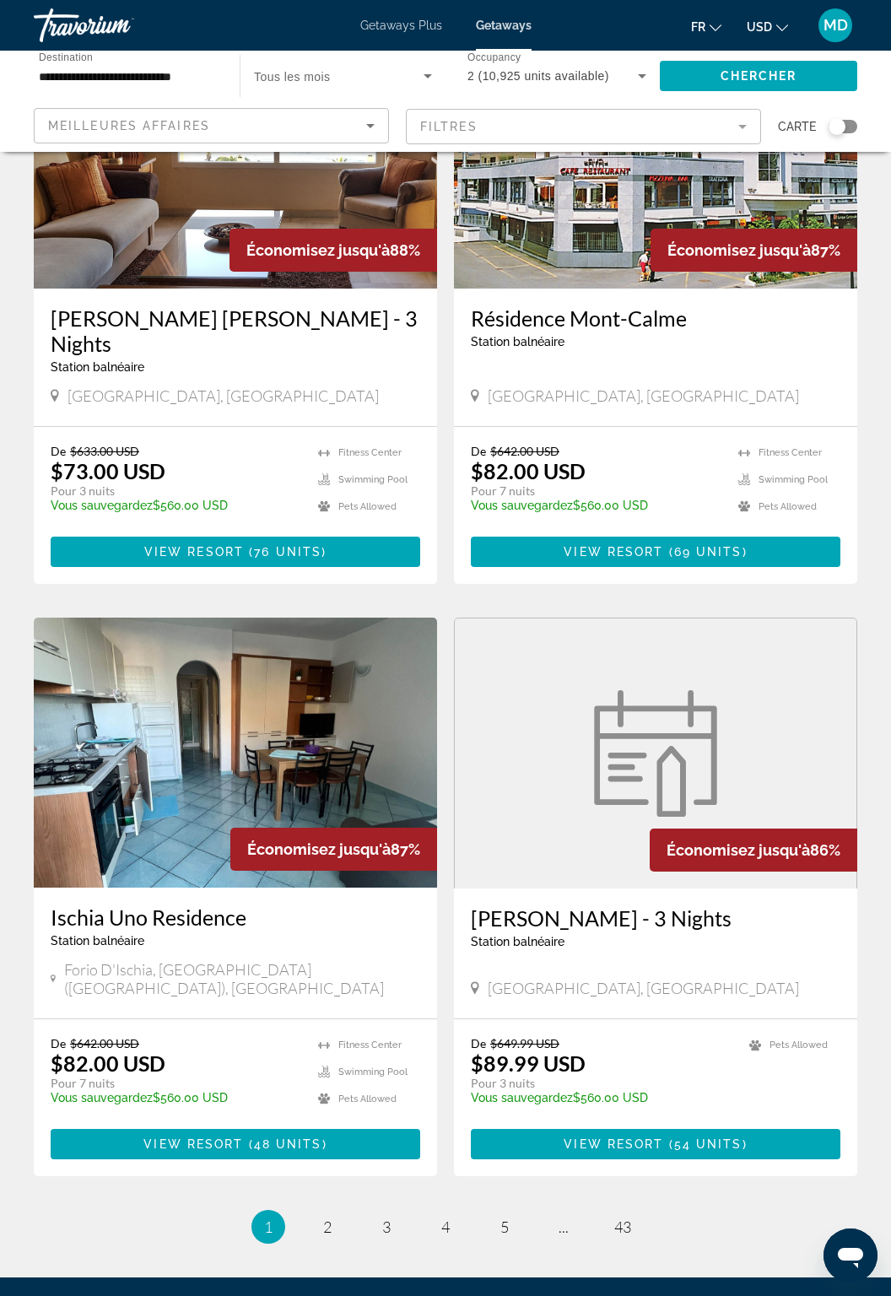
scroll to position [2584, 0]
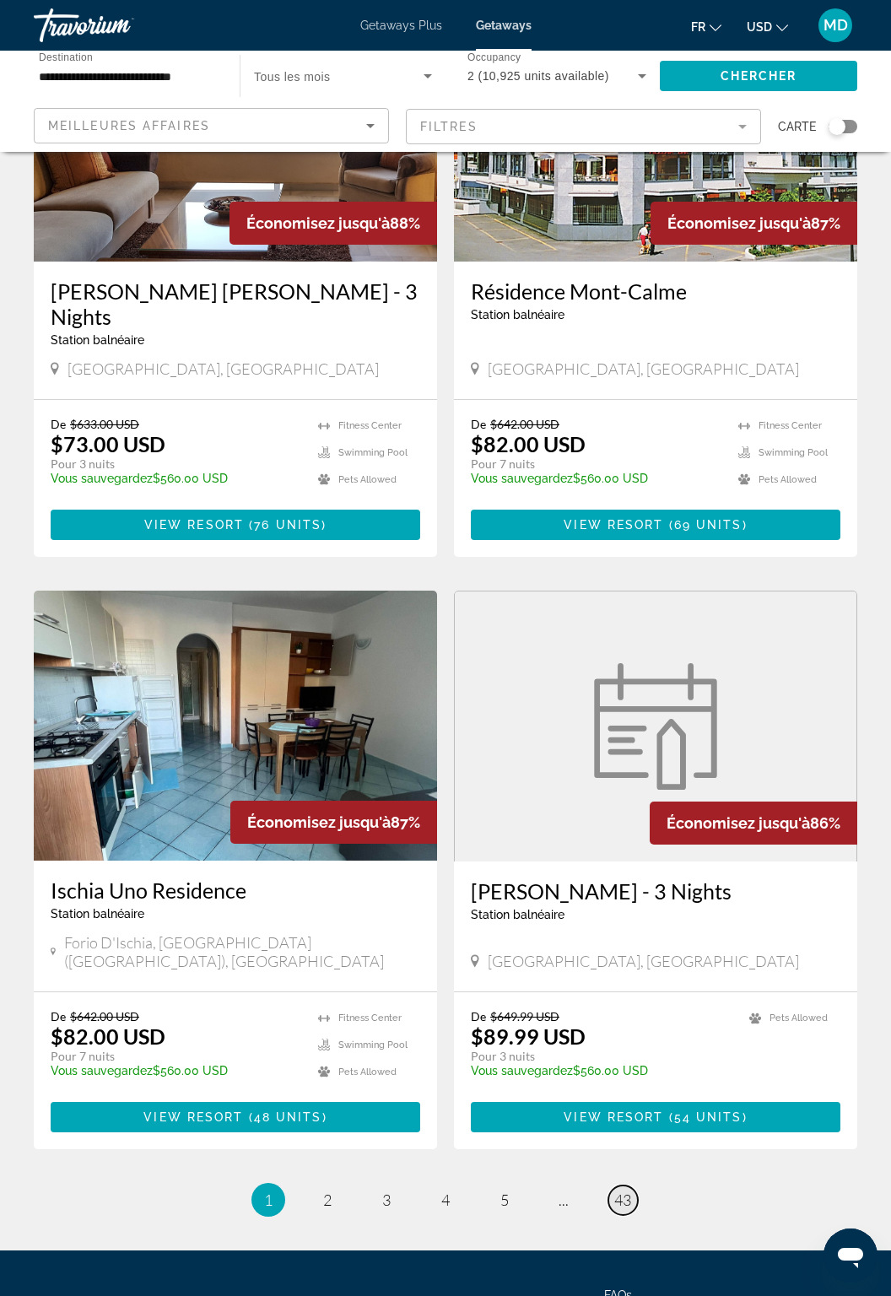
click at [629, 1191] on span "43" at bounding box center [622, 1200] width 17 height 19
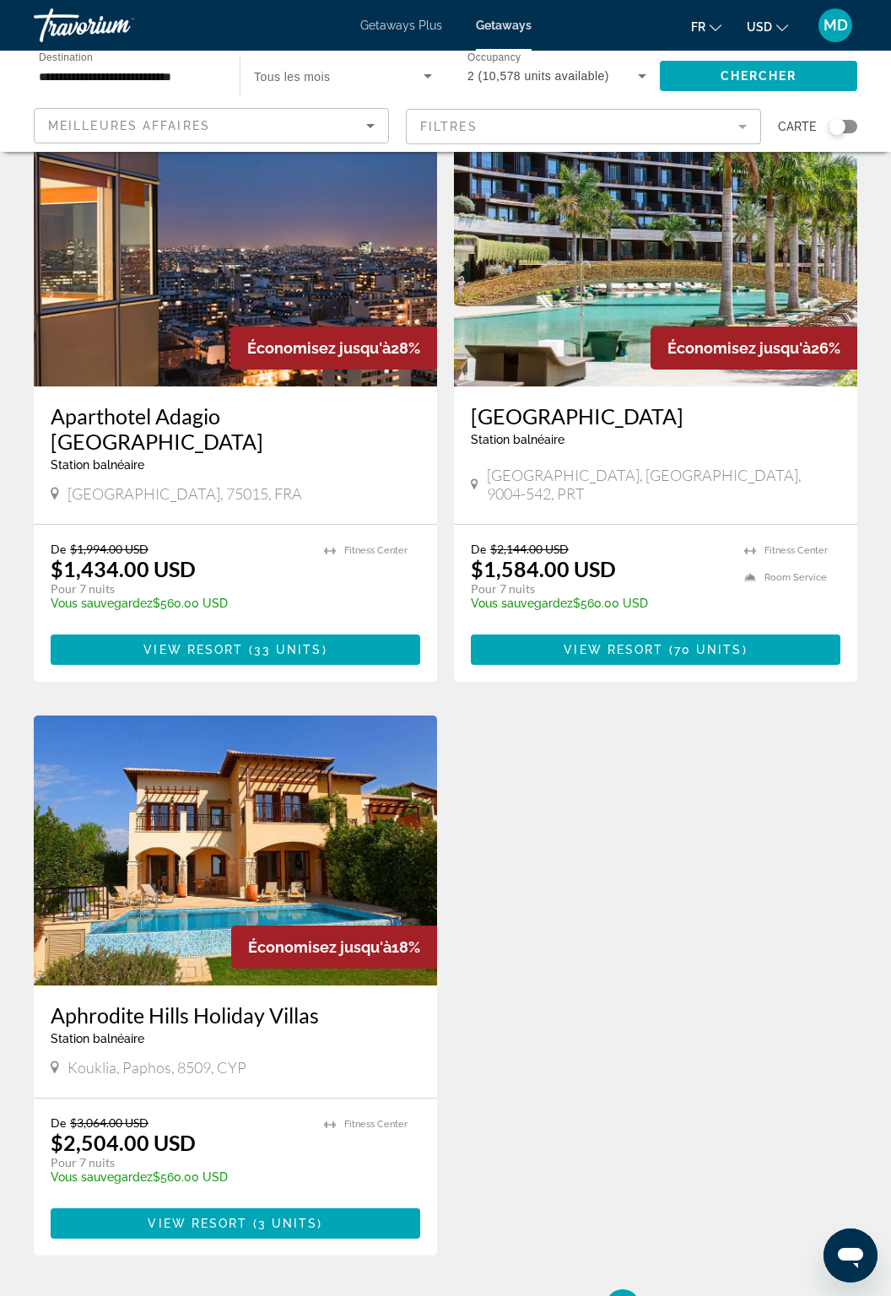
scroll to position [93, 0]
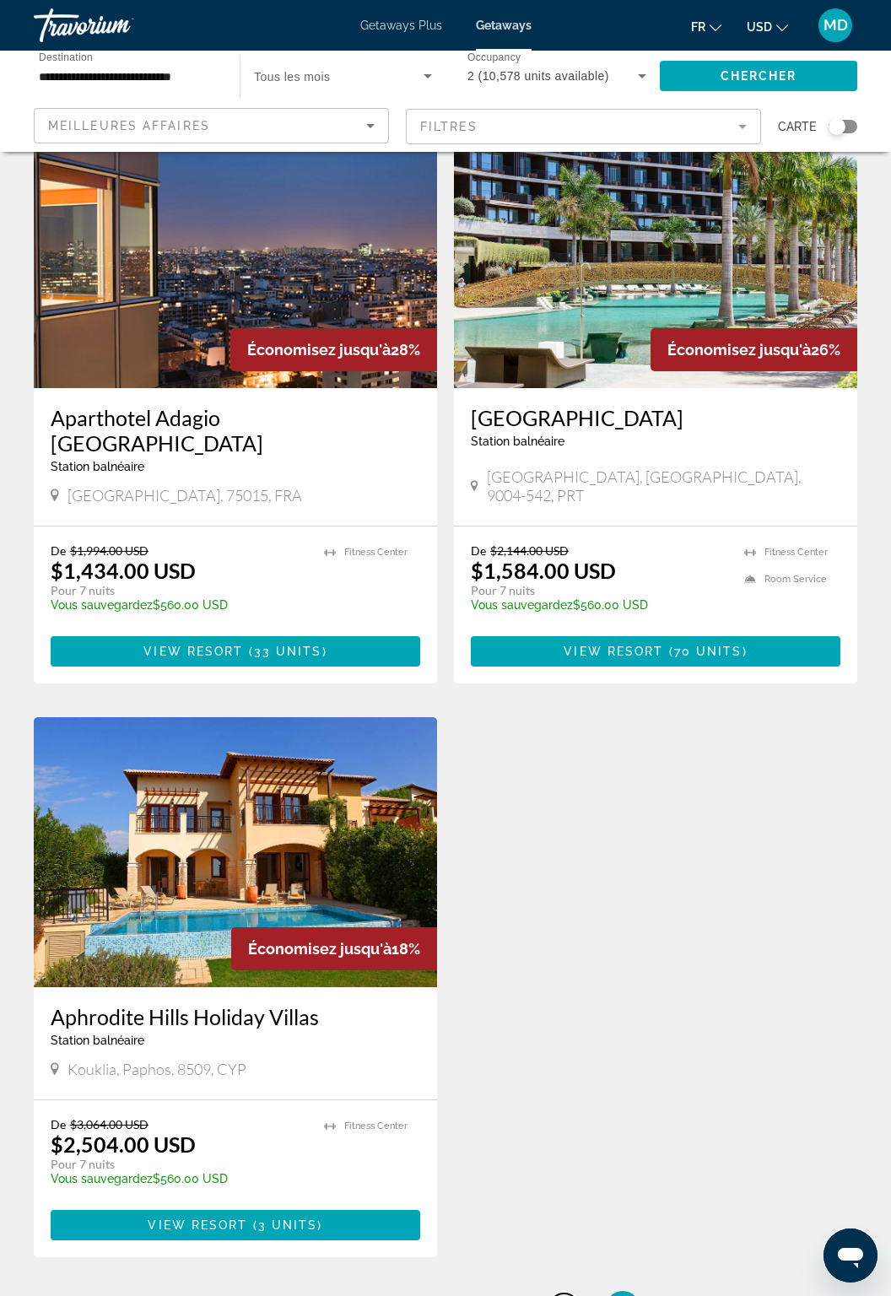
click at [571, 1296] on span "42" at bounding box center [563, 1308] width 17 height 19
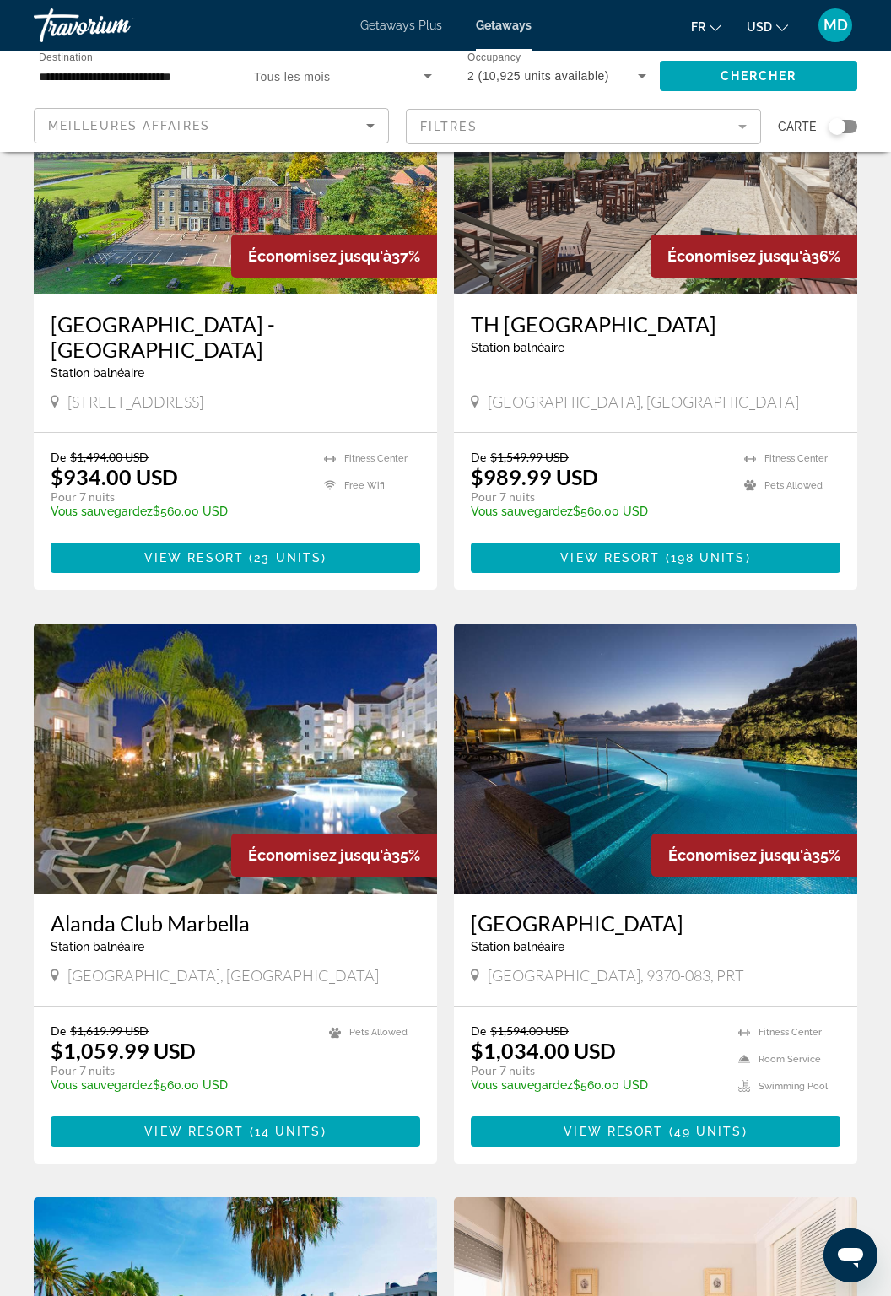
scroll to position [187, 0]
click at [647, 756] on img "Main content" at bounding box center [655, 759] width 403 height 270
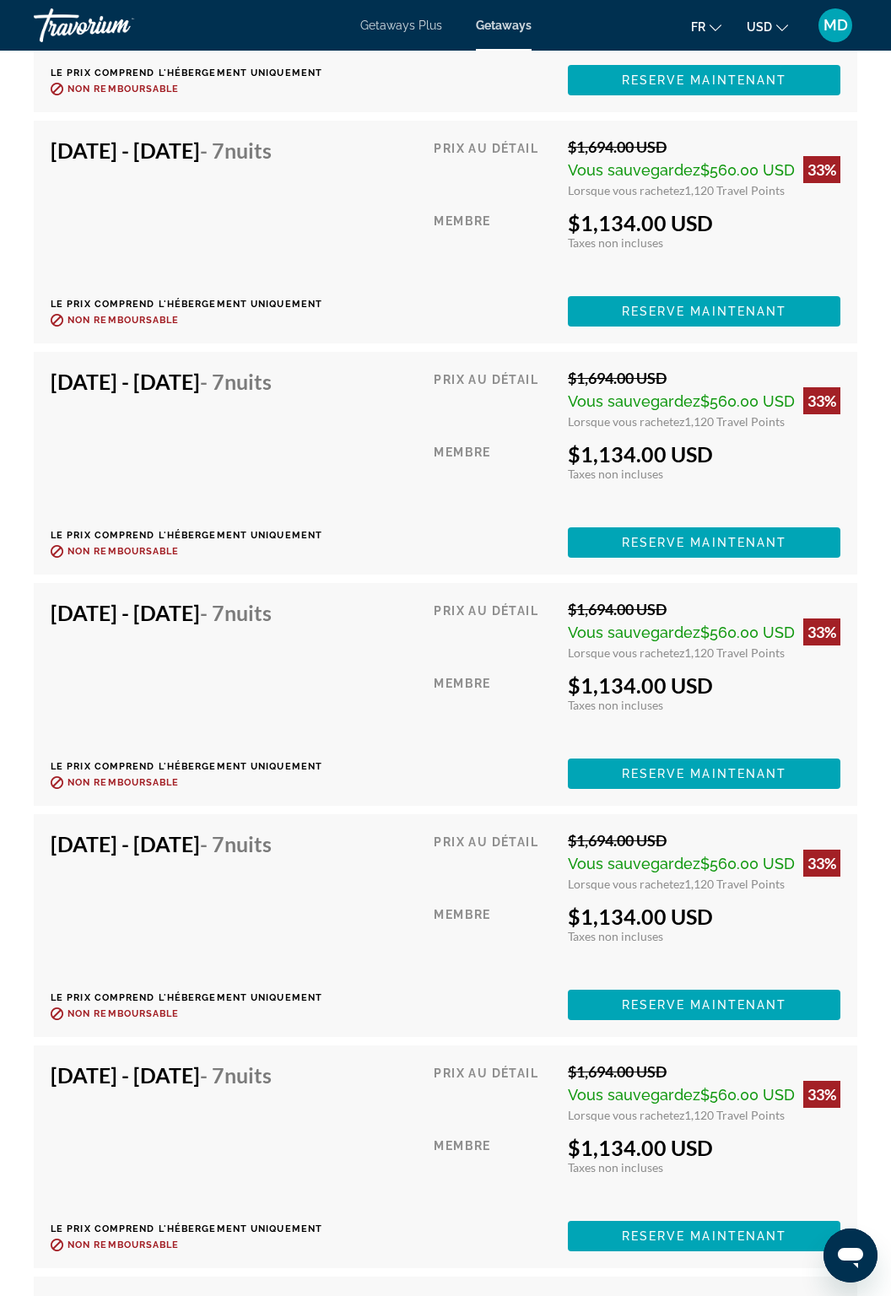
scroll to position [9433, 0]
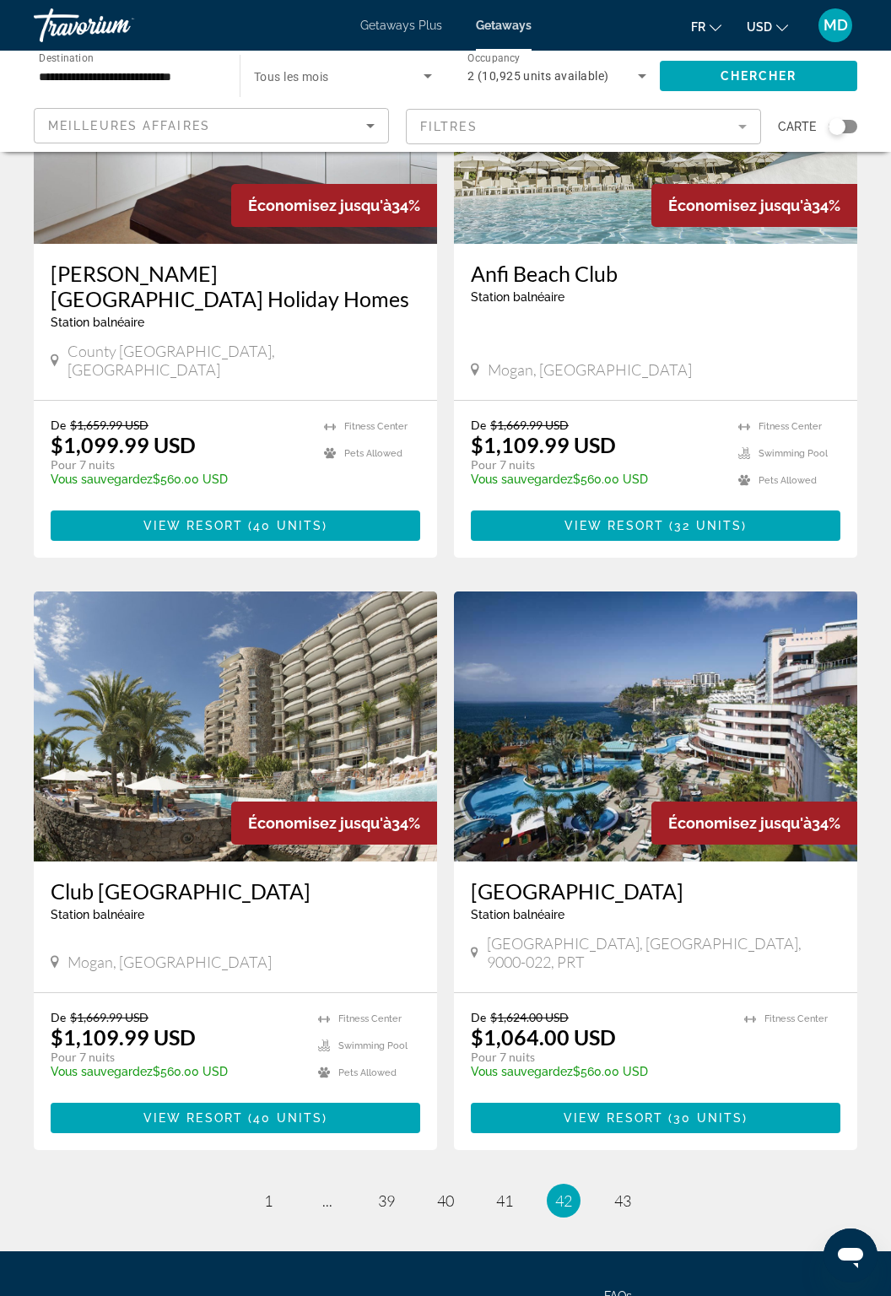
scroll to position [2583, 0]
click at [517, 1187] on link "page 41" at bounding box center [505, 1202] width 30 height 30
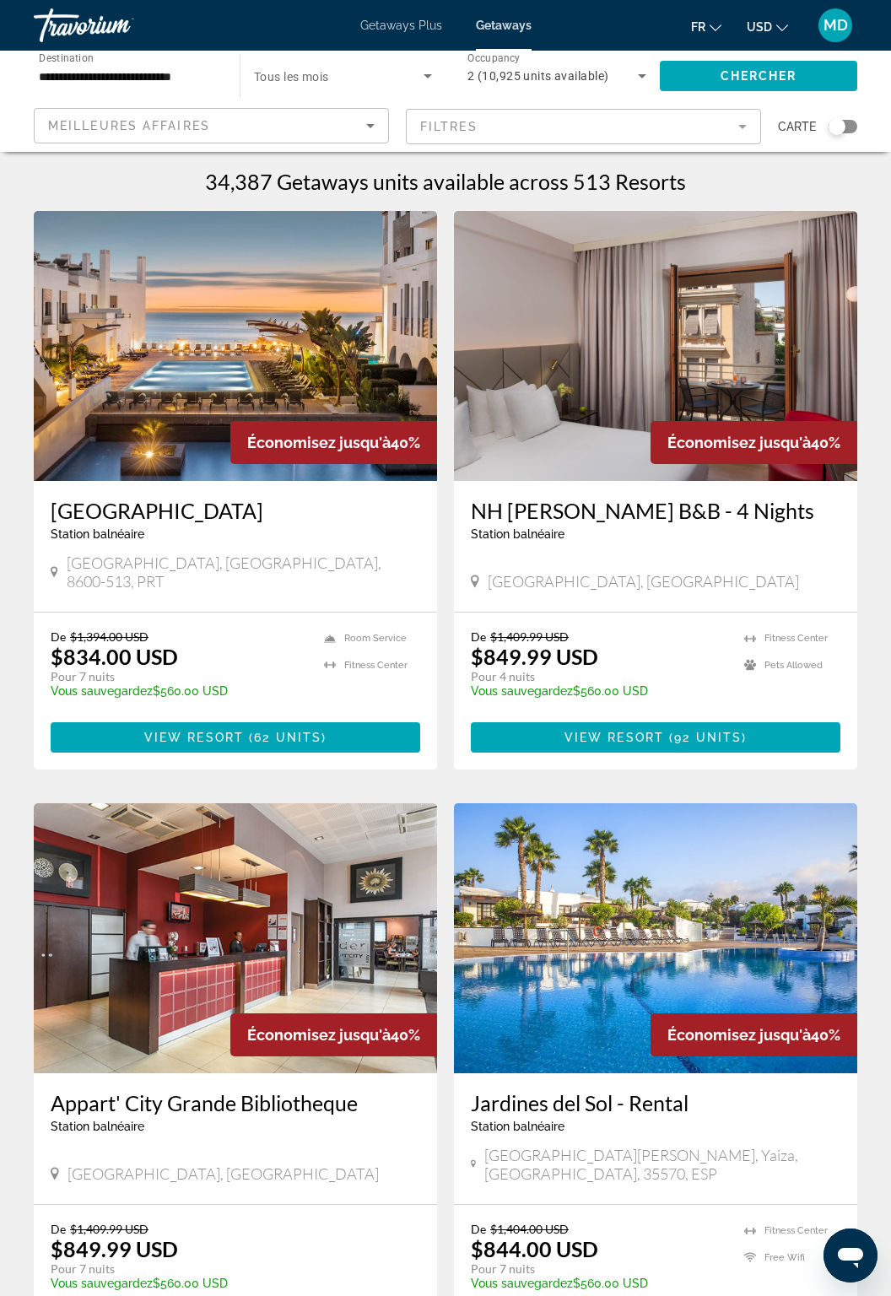
click at [771, 20] on span "USD" at bounding box center [759, 27] width 25 height 14
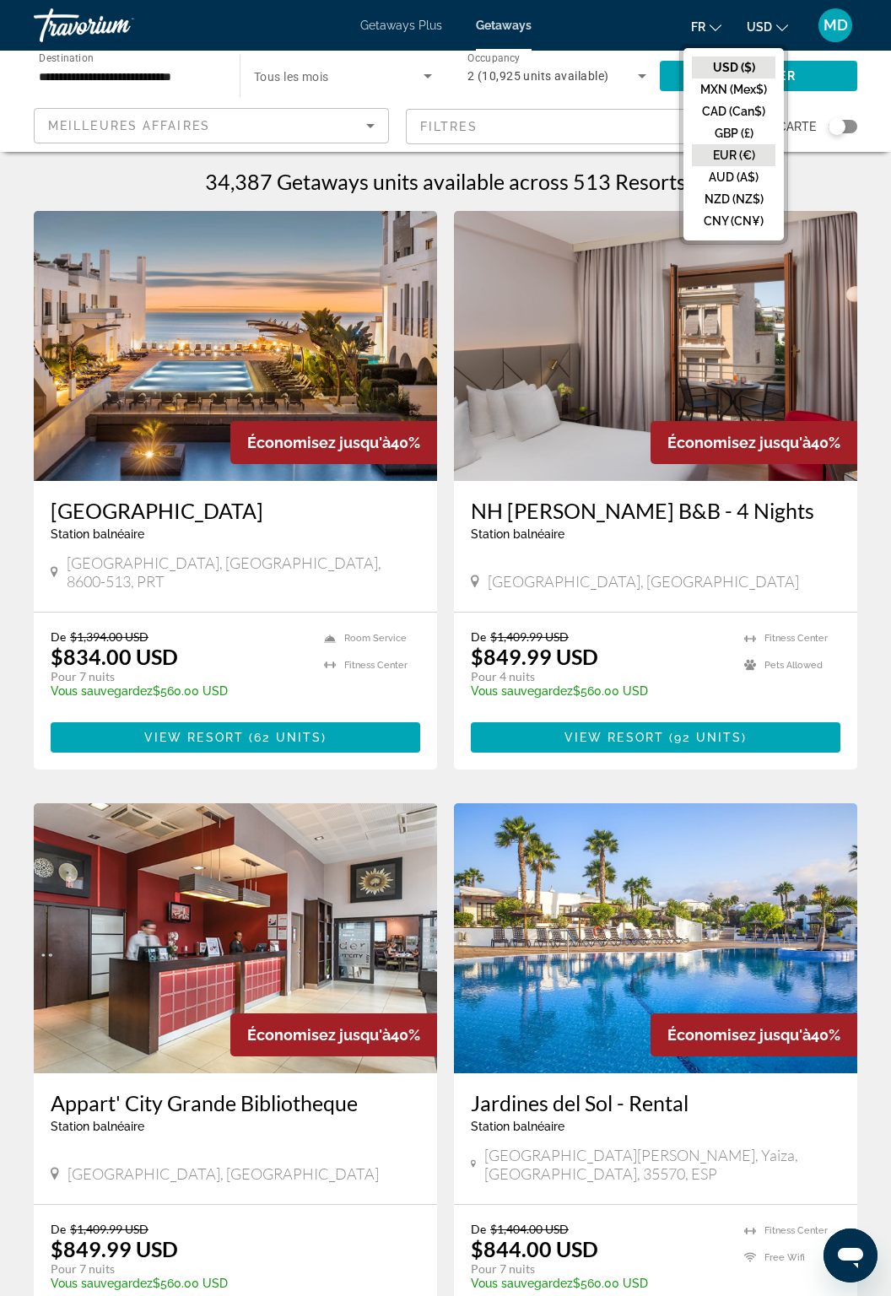
click at [749, 149] on button "EUR (€)" at bounding box center [734, 155] width 84 height 22
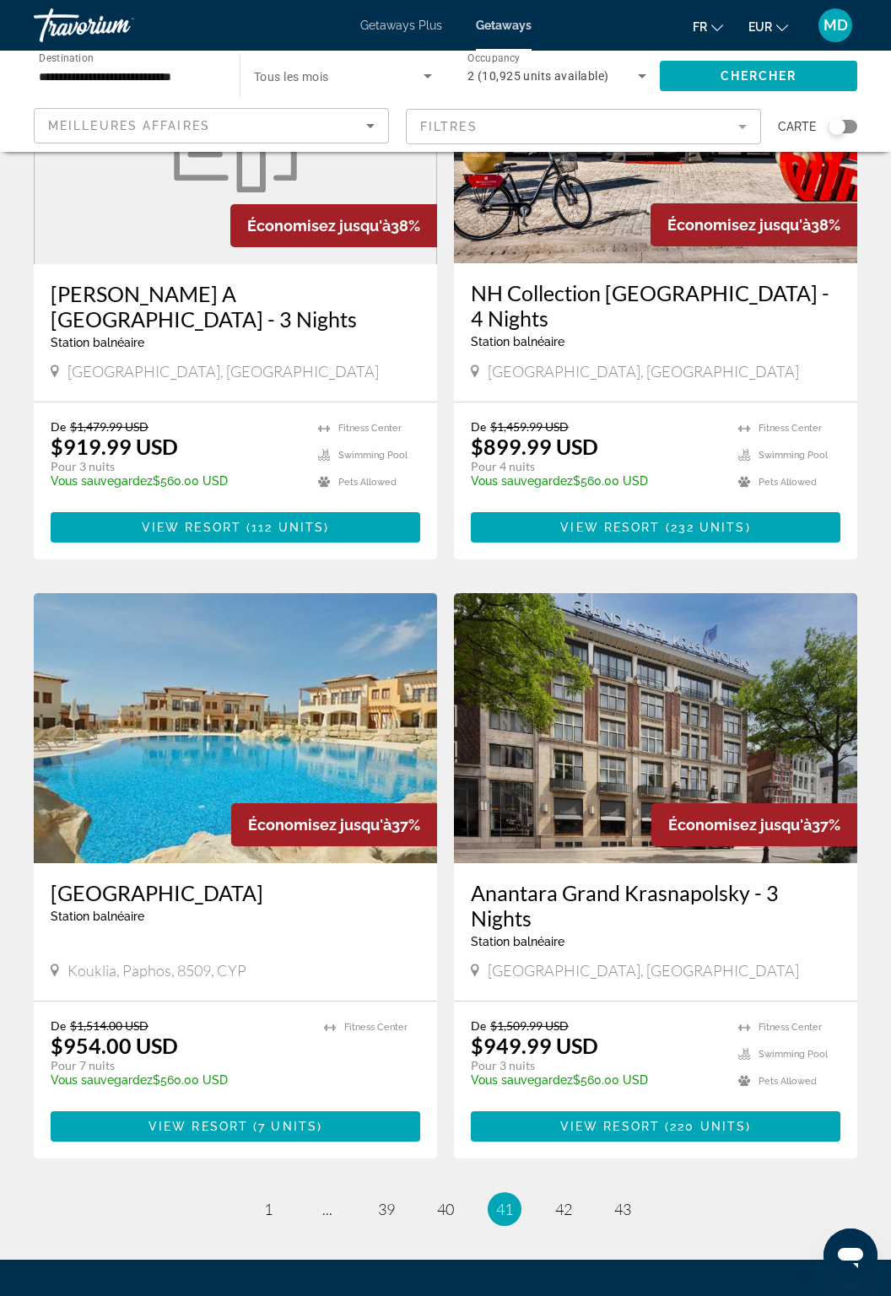
scroll to position [2584, 0]
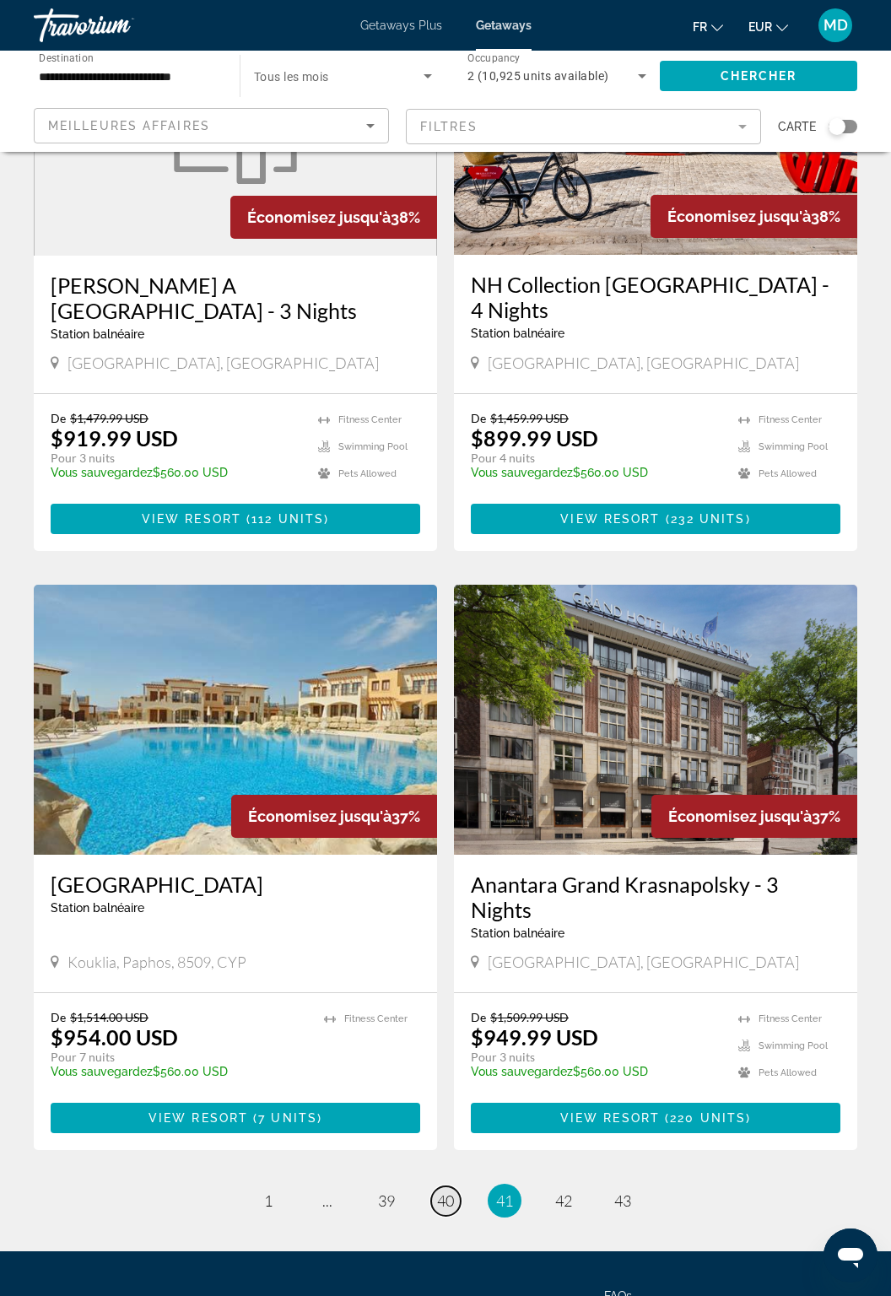
click at [456, 1187] on link "page 40" at bounding box center [446, 1202] width 30 height 30
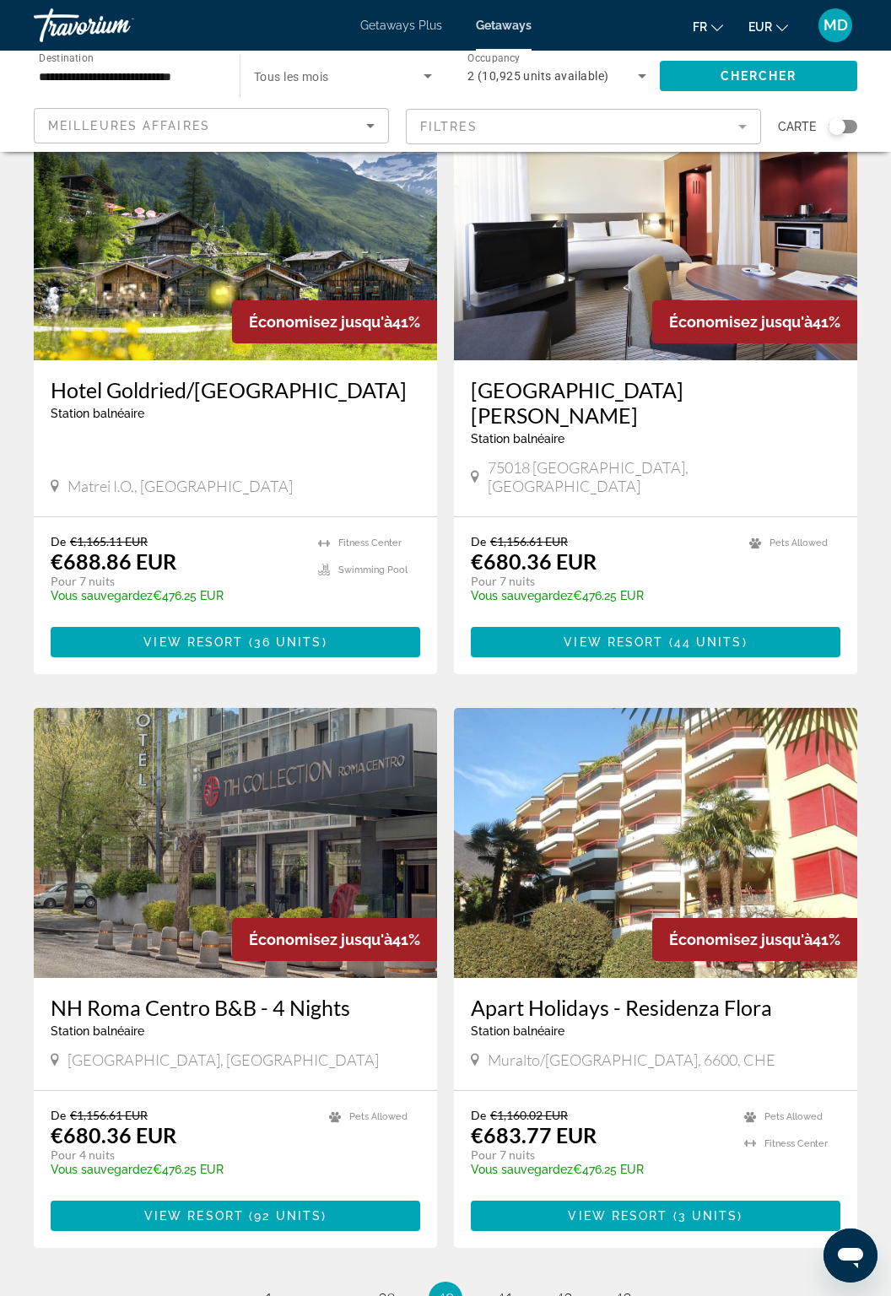
scroll to position [2520, 0]
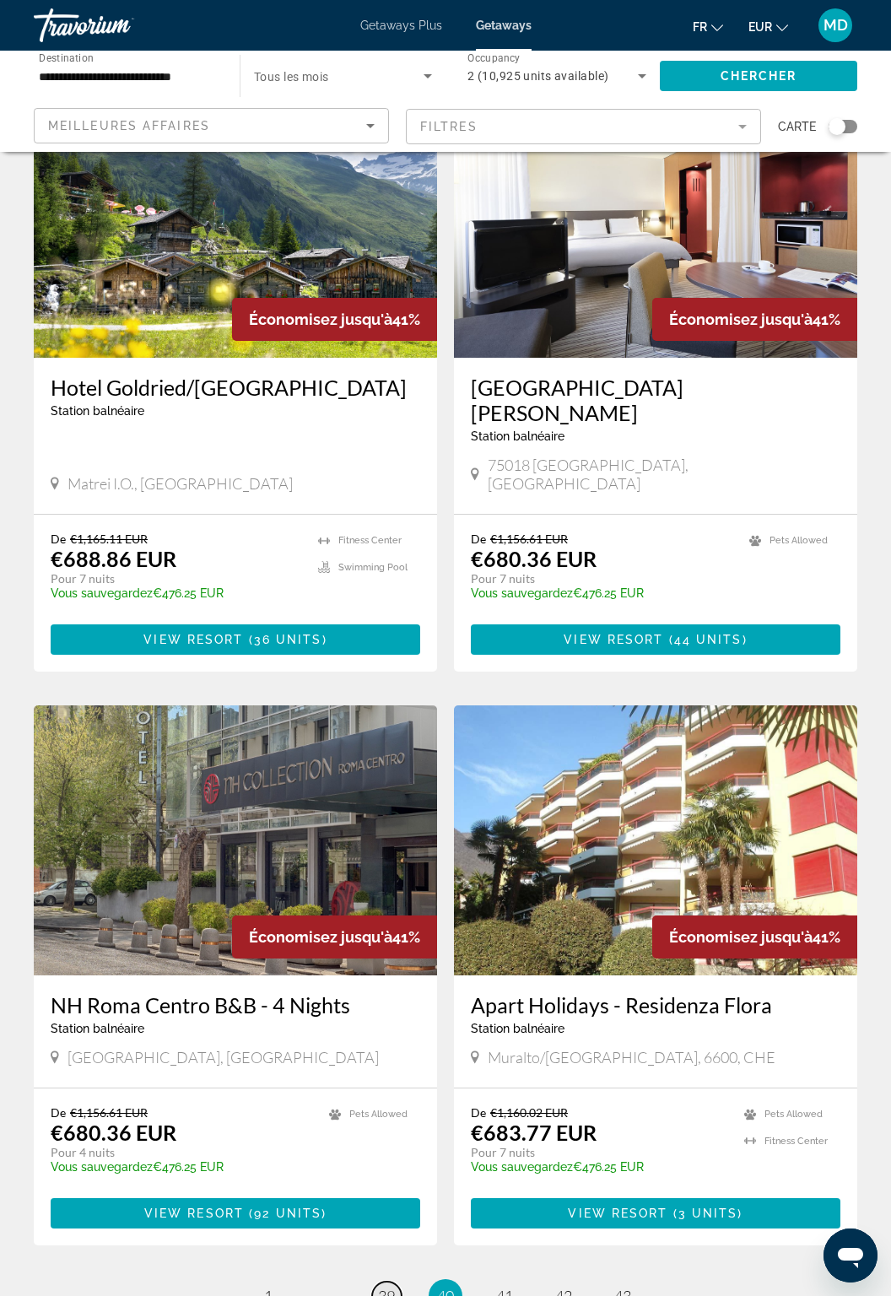
click at [387, 1282] on link "page 39" at bounding box center [387, 1297] width 30 height 30
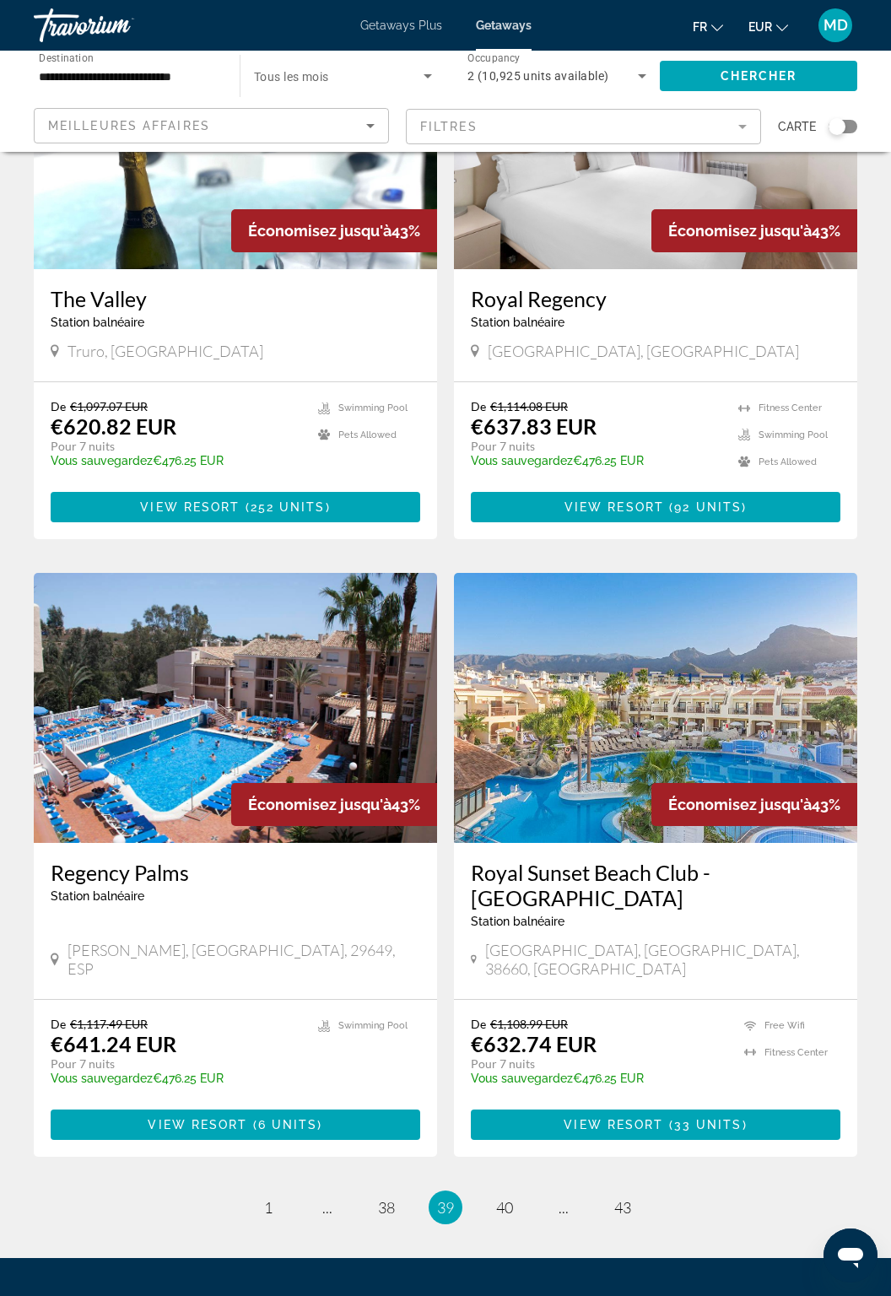
scroll to position [2559, 0]
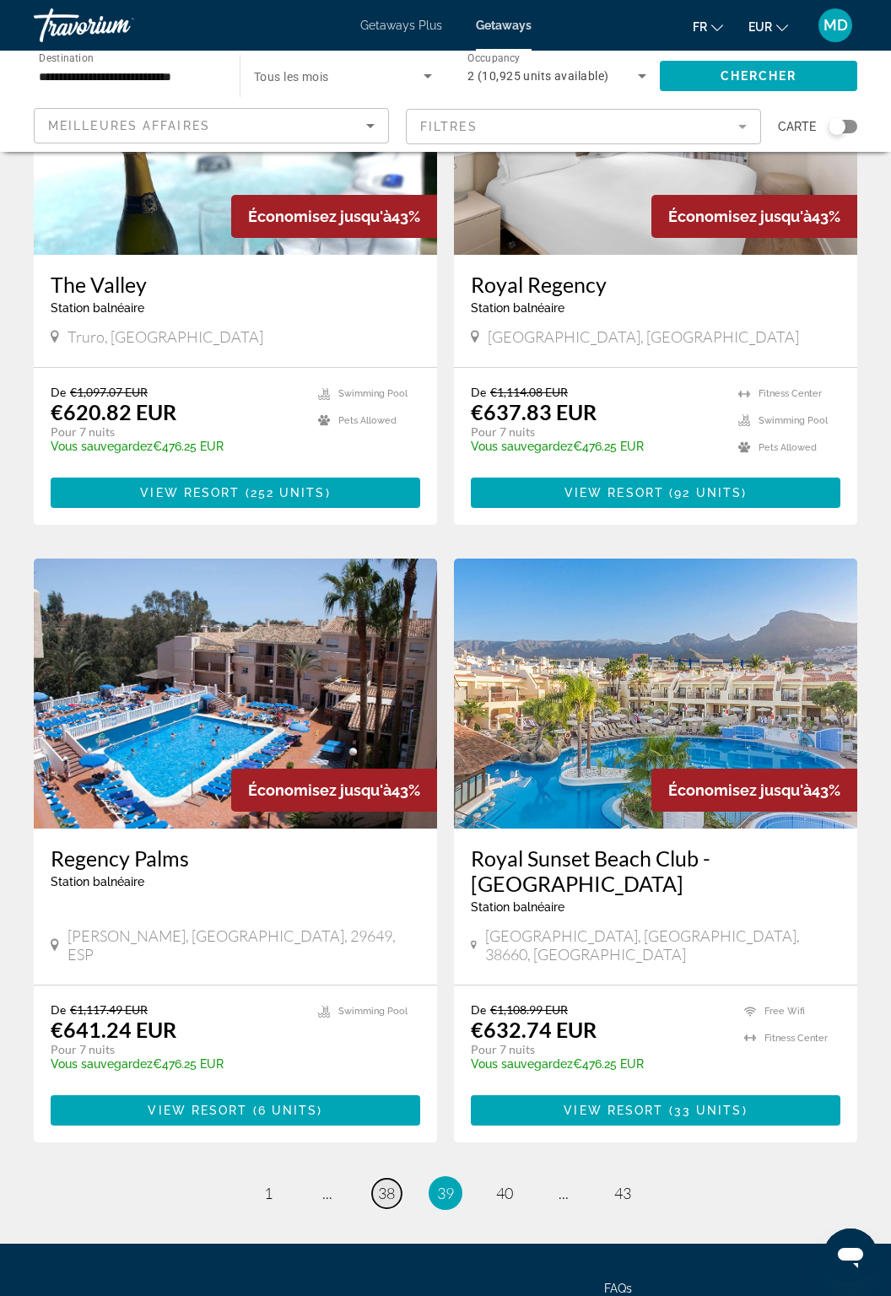
click at [396, 1179] on link "page 38" at bounding box center [387, 1194] width 30 height 30
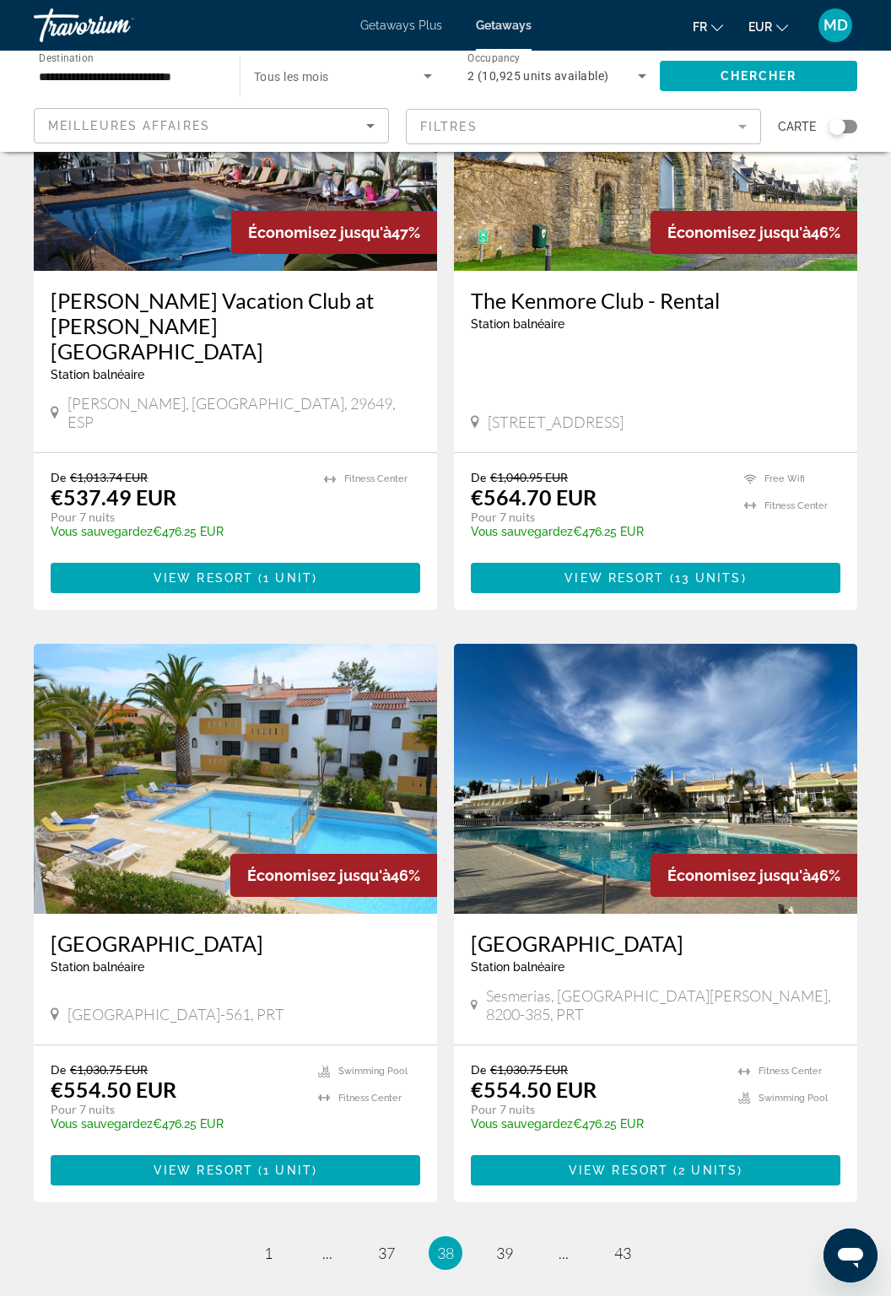
scroll to position [2583, 0]
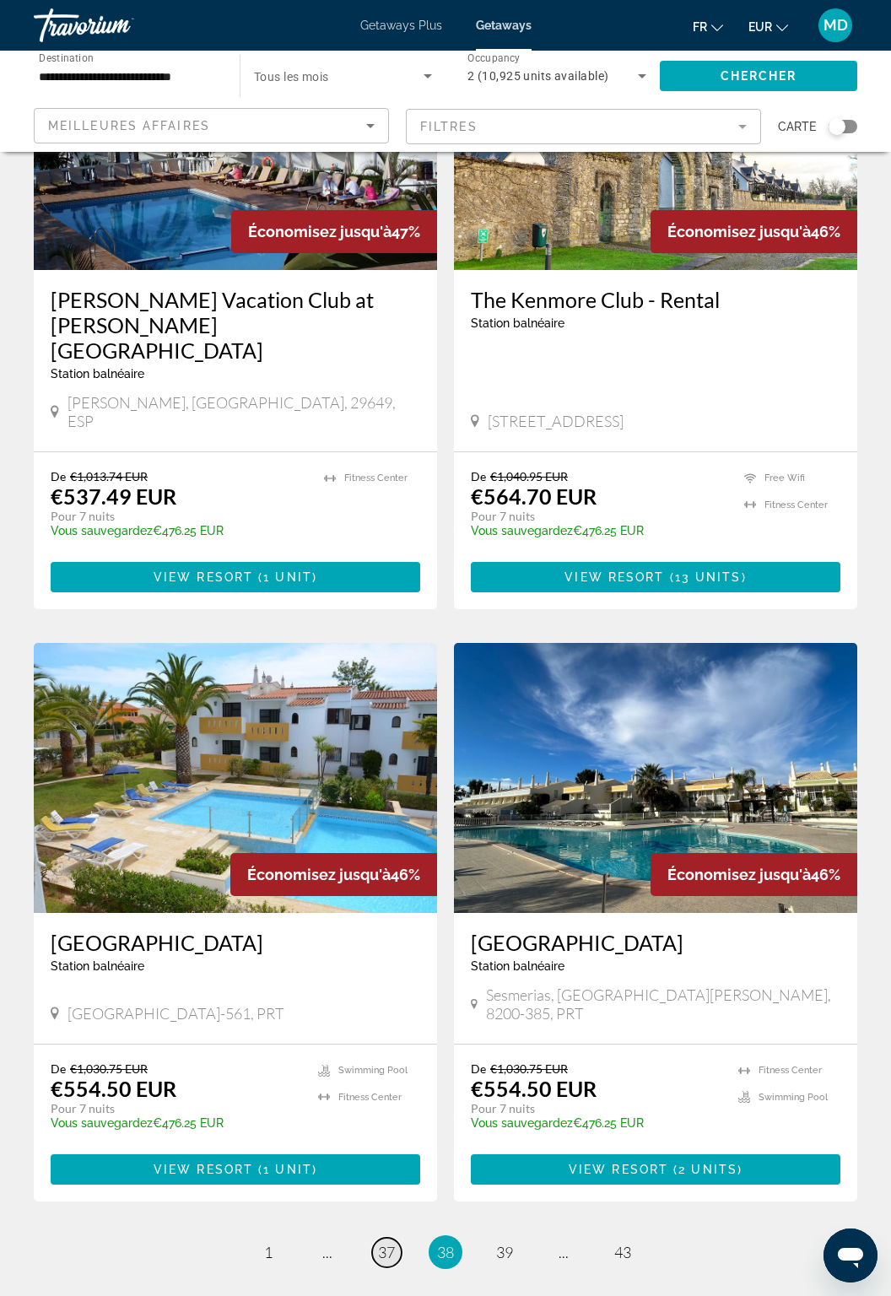
click at [399, 1238] on link "page 37" at bounding box center [387, 1253] width 30 height 30
